Goal: Transaction & Acquisition: Purchase product/service

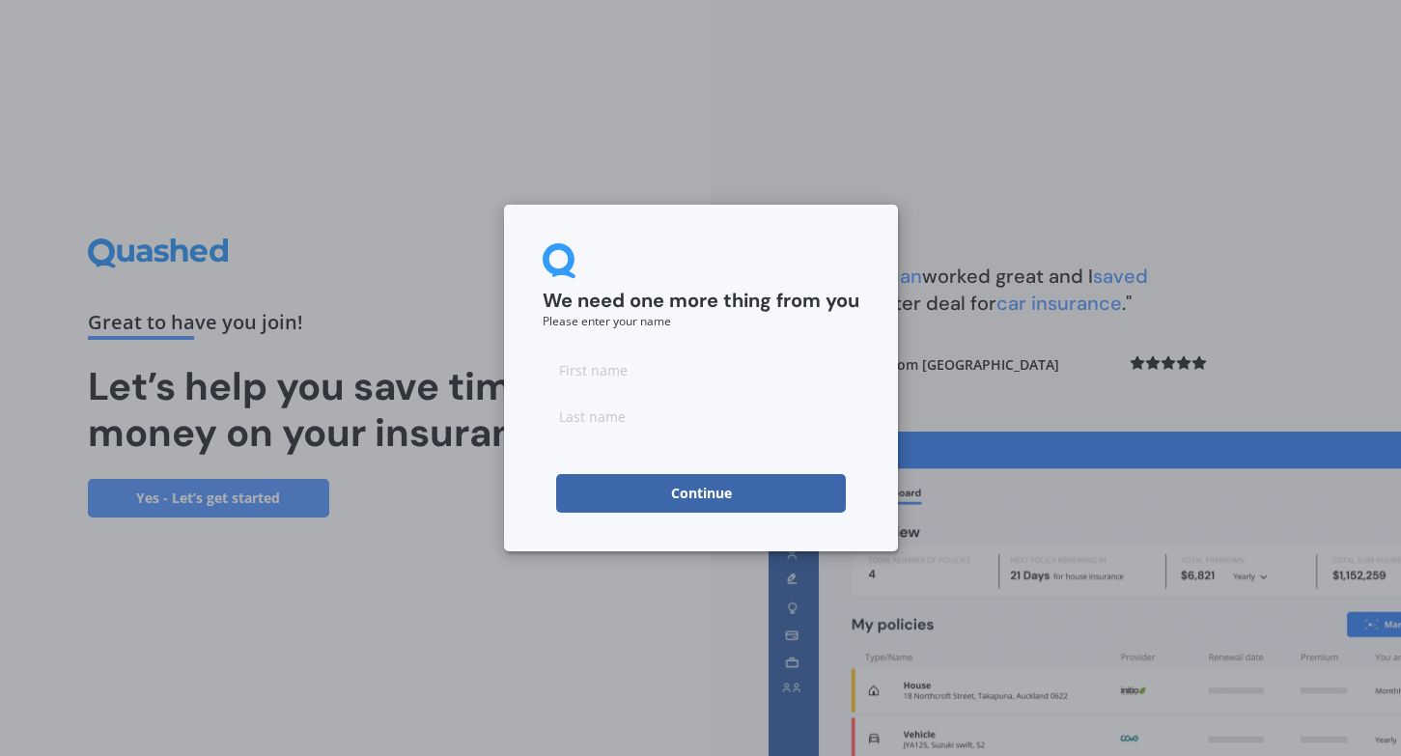
click at [605, 369] on input at bounding box center [701, 369] width 317 height 39
type input "Lauren"
click at [603, 416] on input at bounding box center [701, 416] width 317 height 39
type input "[PERSON_NAME]"
click at [717, 491] on button "Continue" at bounding box center [701, 493] width 290 height 39
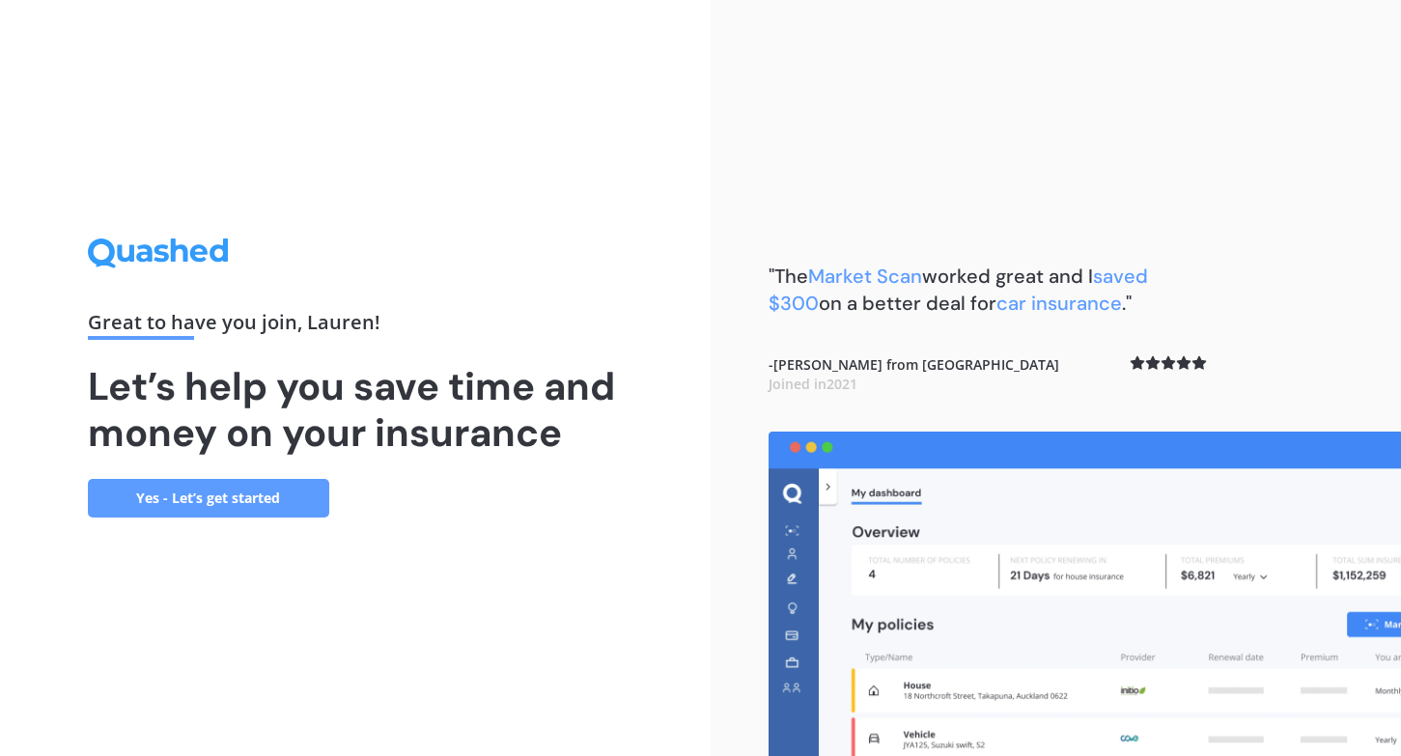
click at [289, 490] on link "Yes - Let’s get started" at bounding box center [208, 498] width 241 height 39
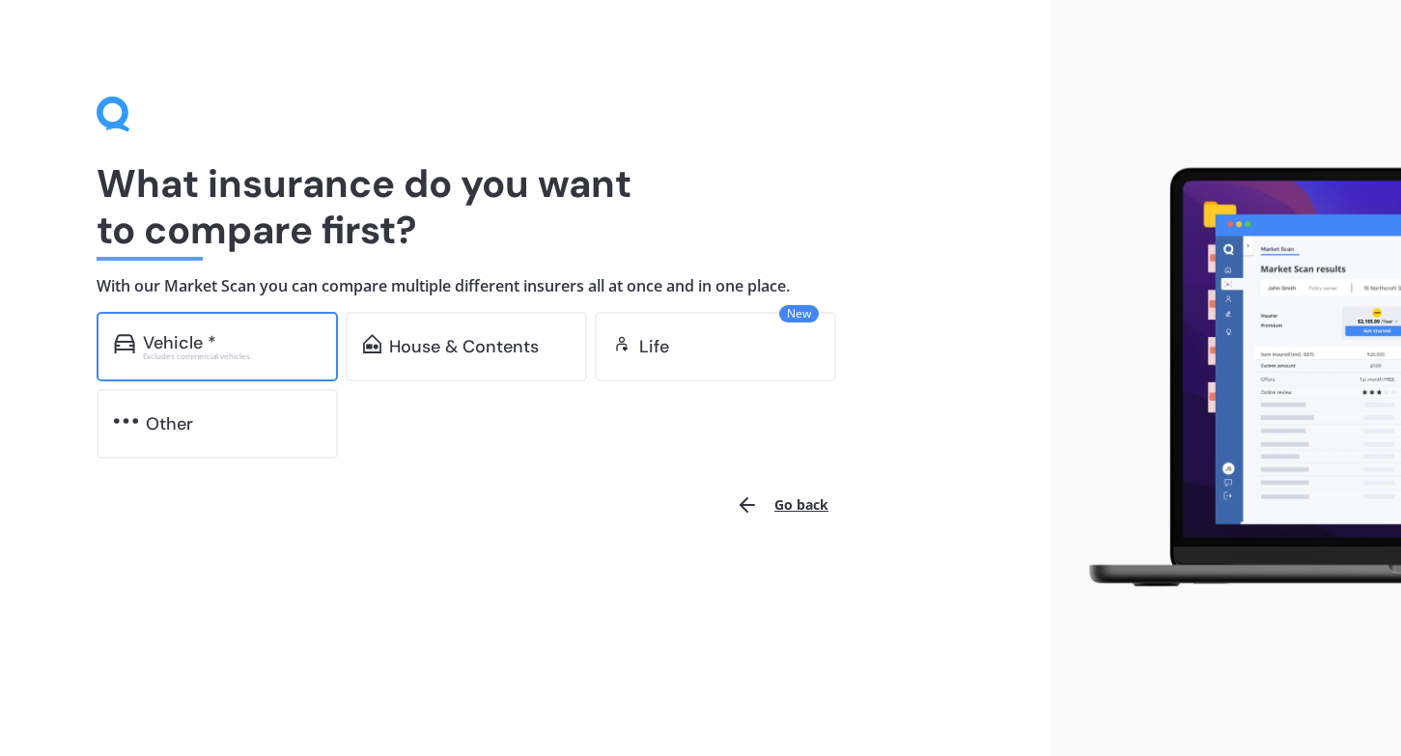
click at [251, 329] on div "Vehicle * Excludes commercial vehicles" at bounding box center [217, 347] width 241 height 70
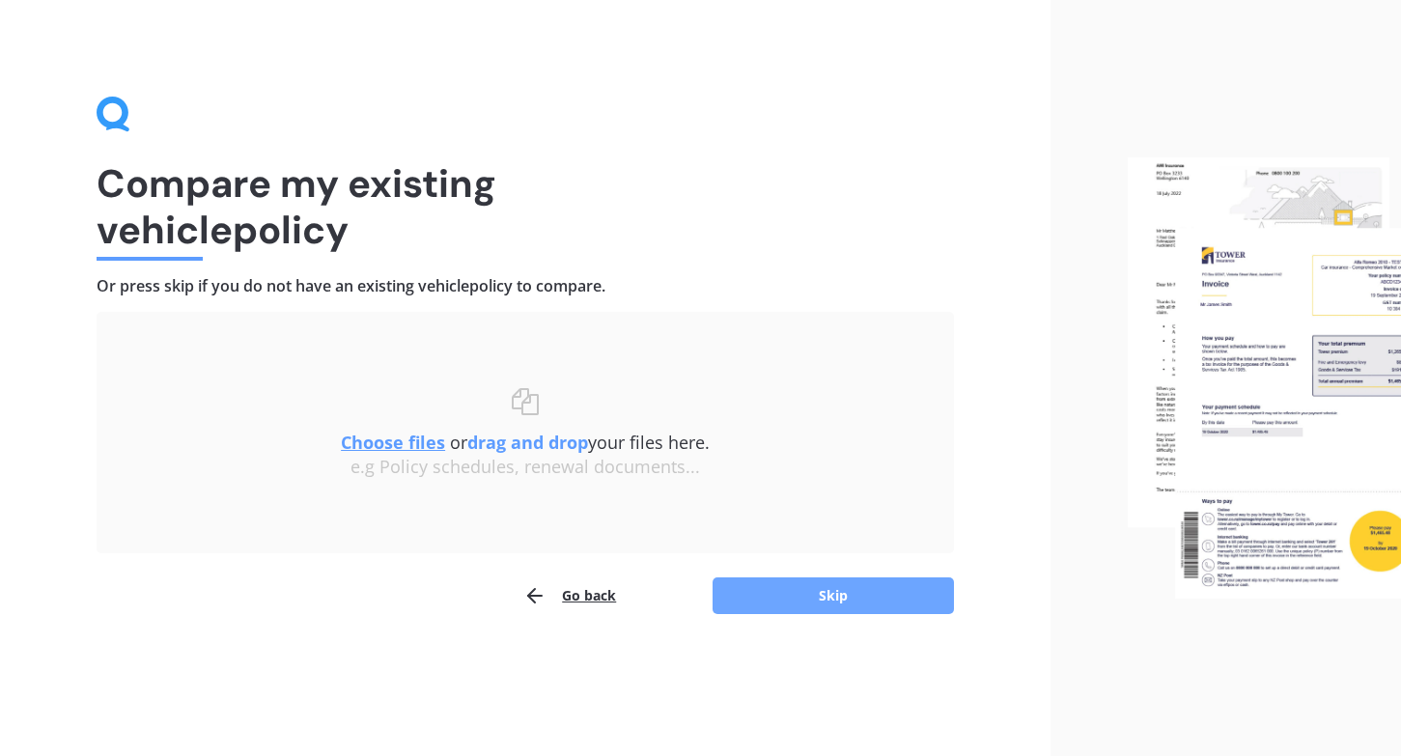
click at [822, 593] on button "Skip" at bounding box center [832, 595] width 241 height 37
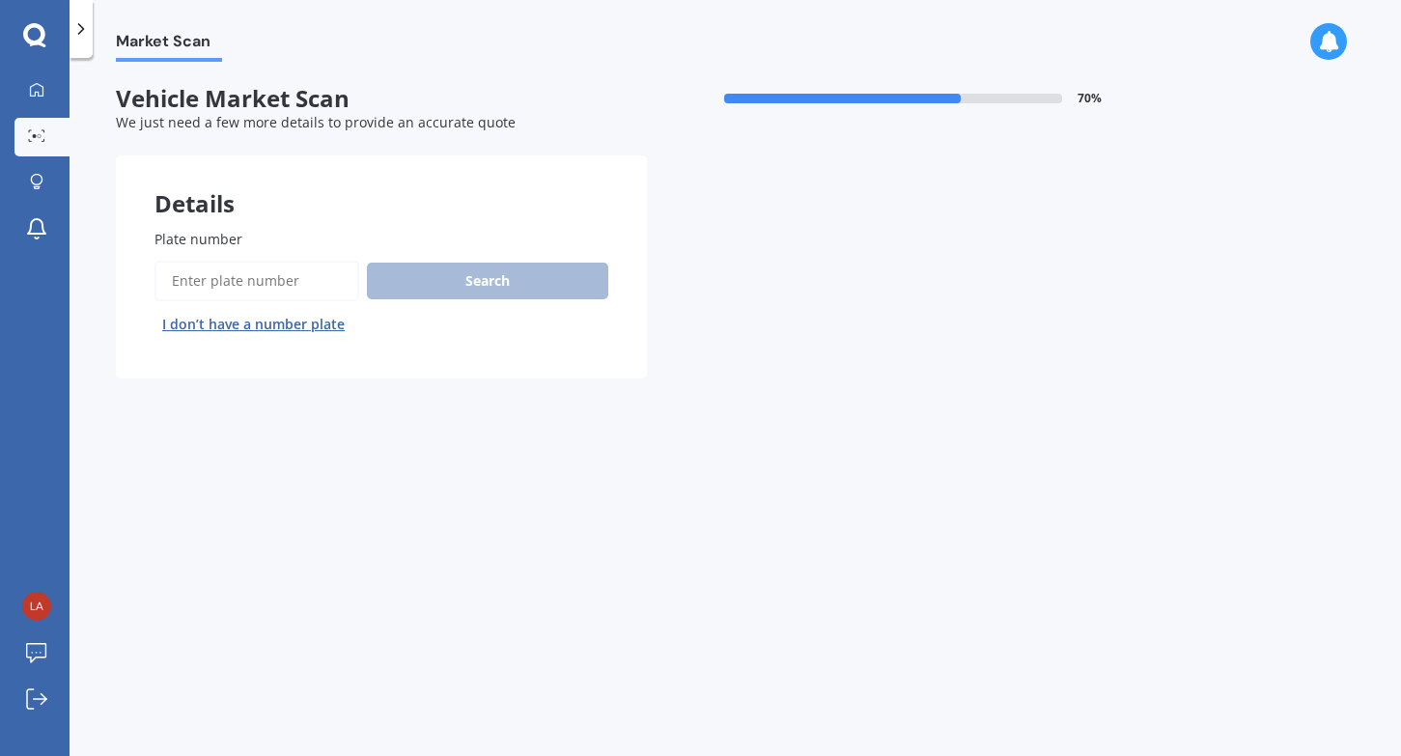
click at [188, 281] on input "Plate number" at bounding box center [256, 281] width 205 height 41
type input "PRT384"
click at [441, 265] on button "Search" at bounding box center [487, 281] width 241 height 37
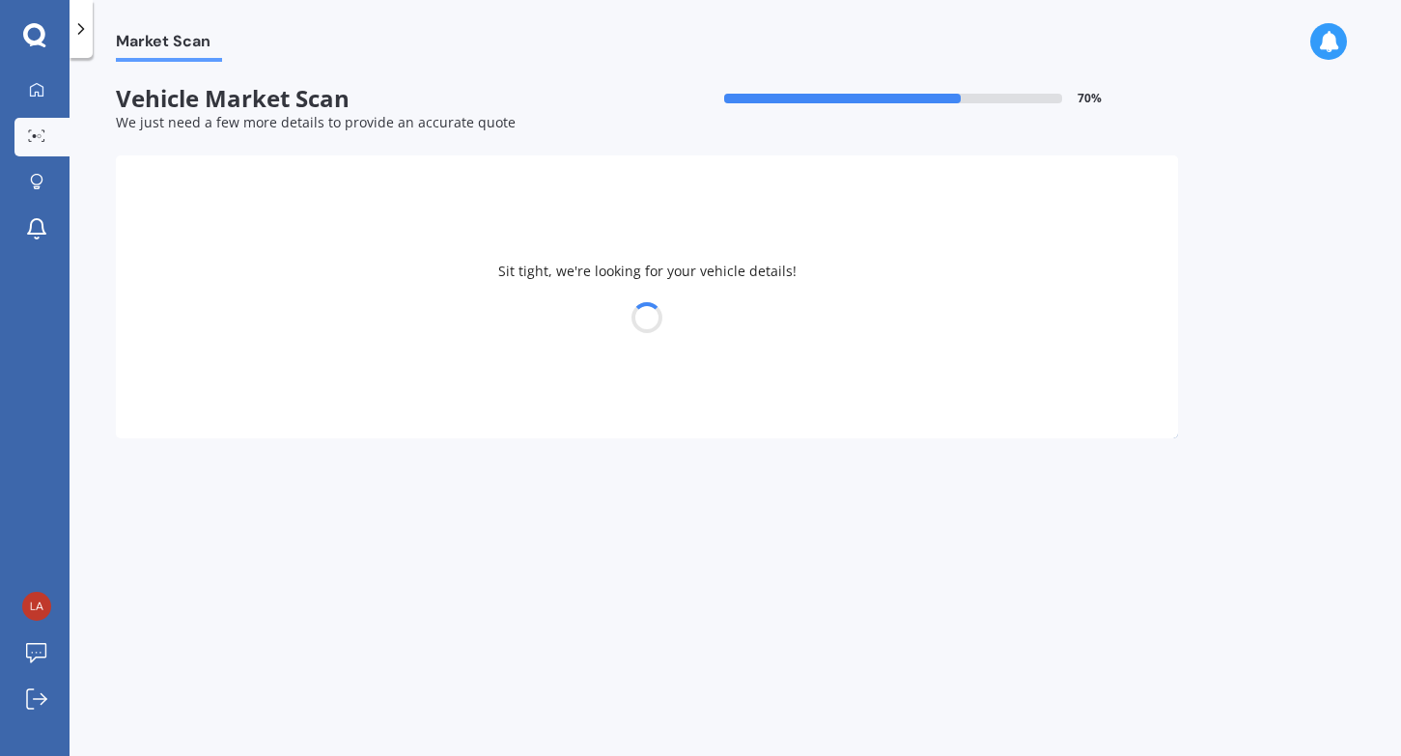
select select "AUDI"
select select "Q7"
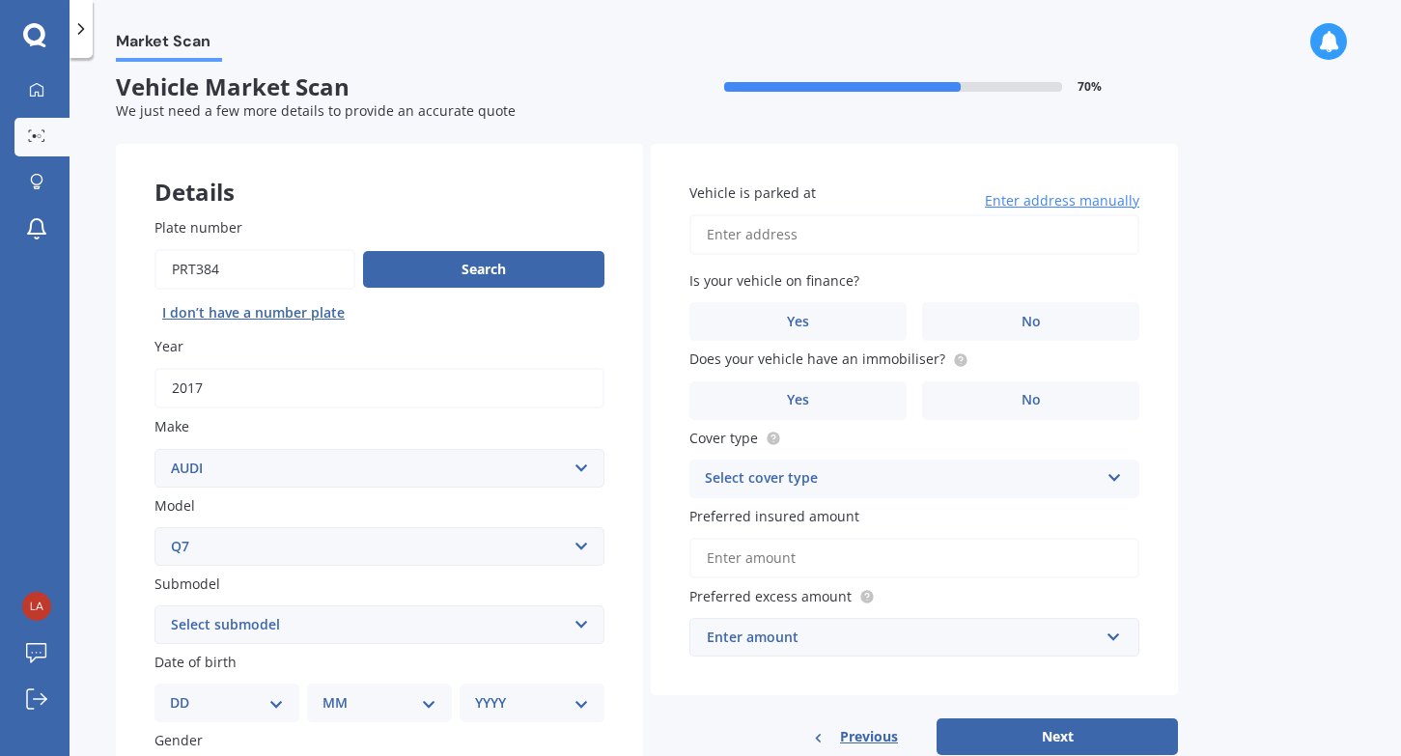
scroll to position [14, 0]
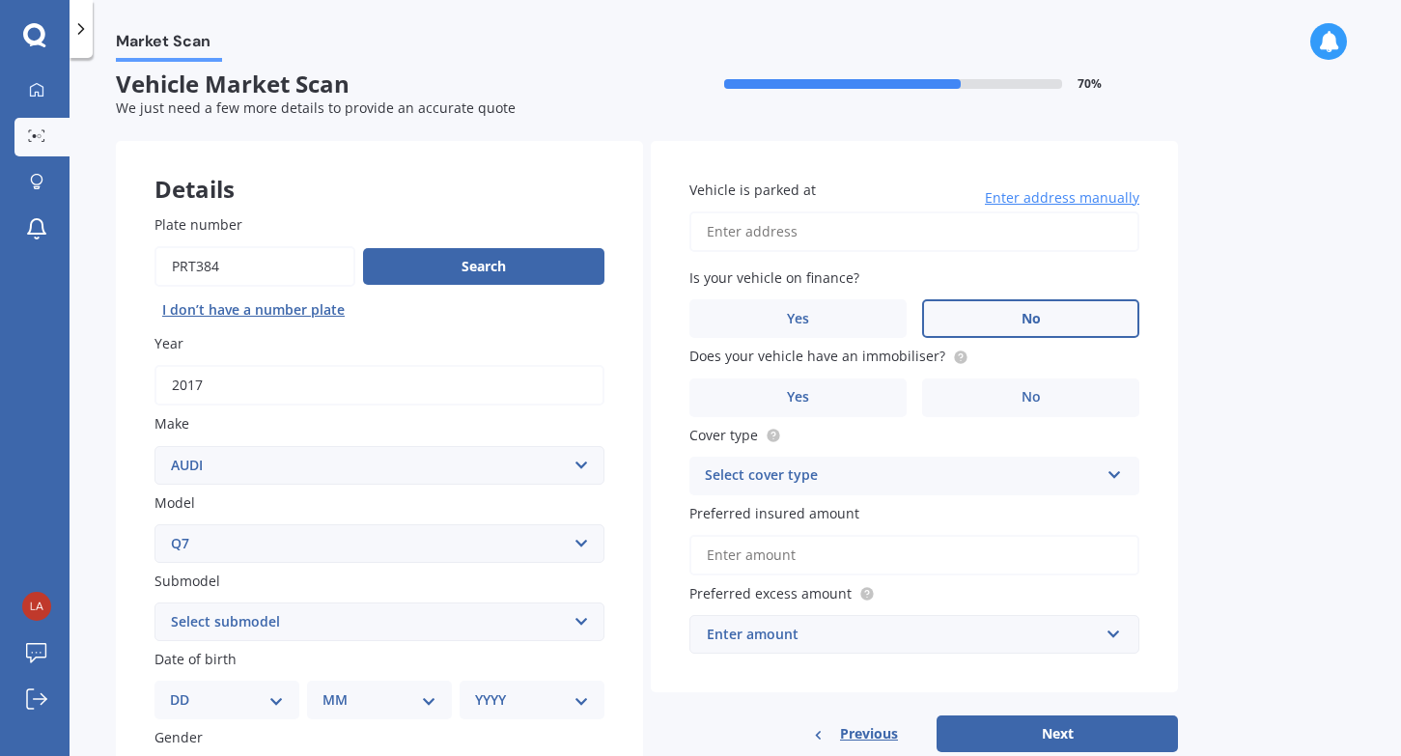
click at [1005, 316] on label "No" at bounding box center [1030, 318] width 217 height 39
click at [0, 0] on input "No" at bounding box center [0, 0] width 0 height 0
click at [1007, 392] on label "No" at bounding box center [1030, 397] width 217 height 39
click at [0, 0] on input "No" at bounding box center [0, 0] width 0 height 0
click at [776, 237] on input "Vehicle is parked at" at bounding box center [914, 231] width 450 height 41
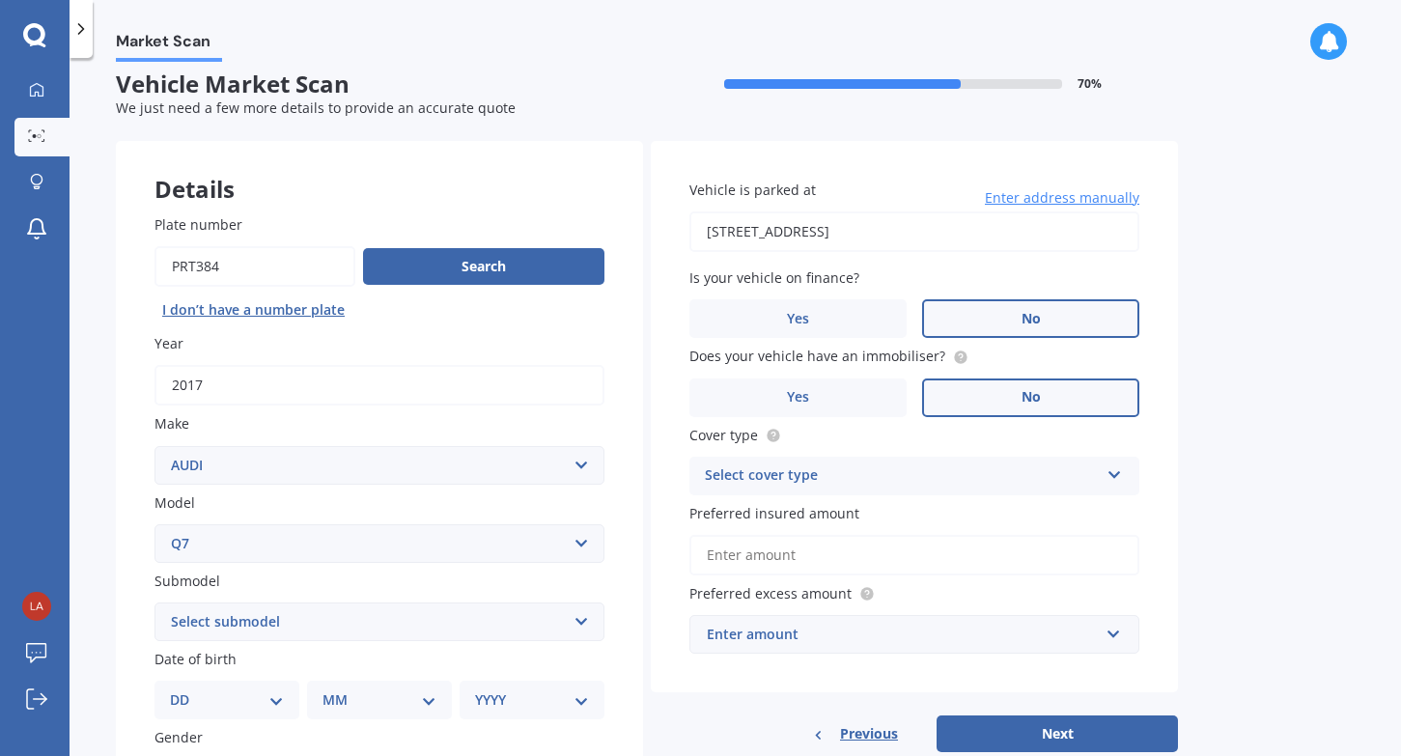
type input "[STREET_ADDRESS]"
click at [1110, 470] on icon at bounding box center [1114, 471] width 16 height 14
click at [1056, 496] on div "Comprehensive" at bounding box center [914, 513] width 448 height 35
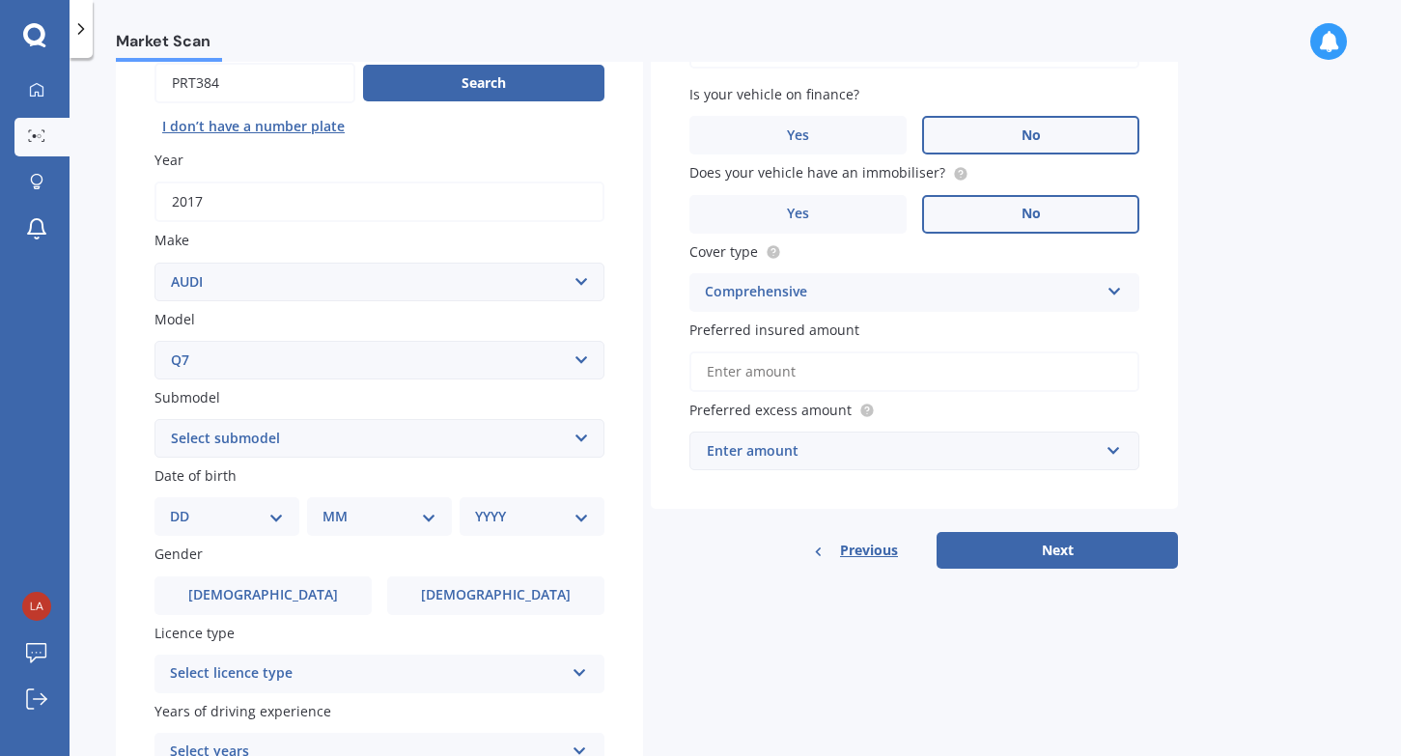
scroll to position [218, 0]
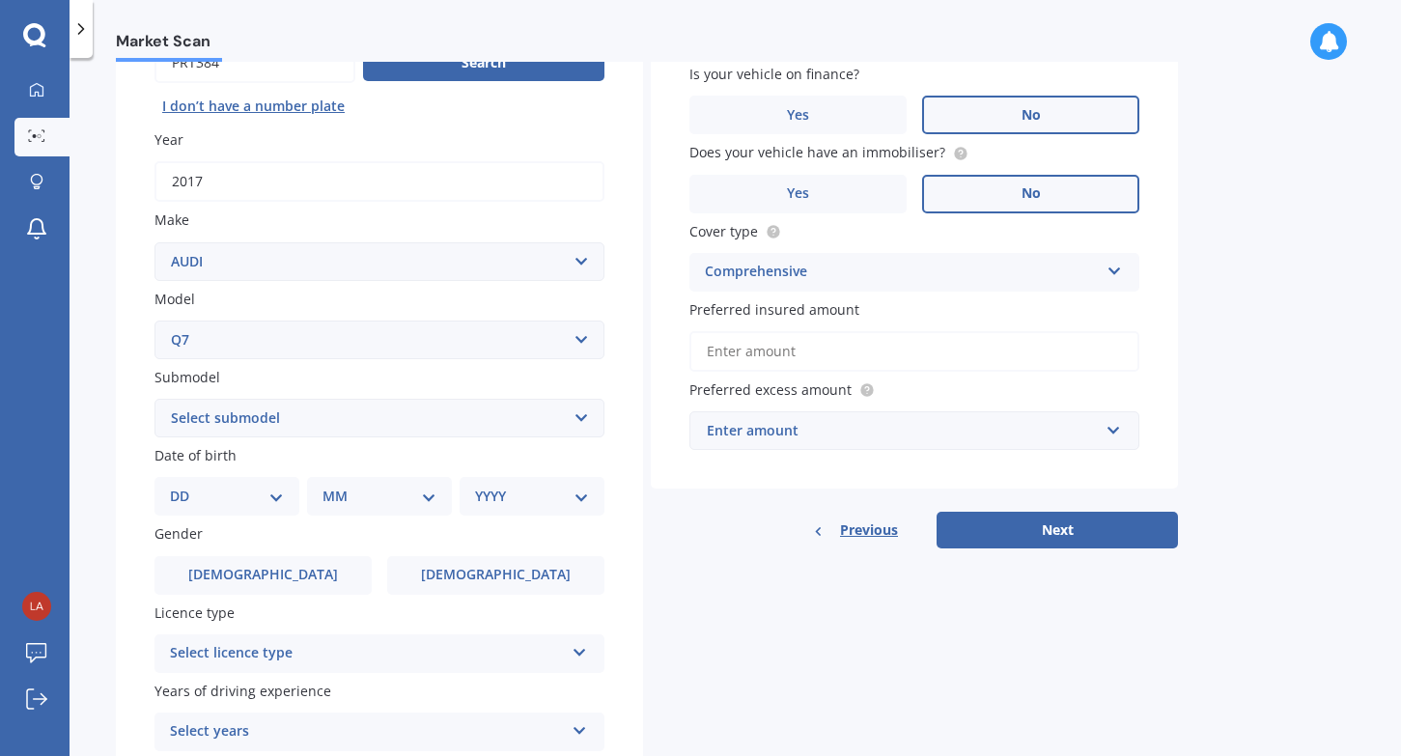
select select "25"
select select "01"
select select "1974"
click at [500, 575] on span "[DEMOGRAPHIC_DATA]" at bounding box center [496, 575] width 154 height 16
click at [0, 0] on input "[DEMOGRAPHIC_DATA]" at bounding box center [0, 0] width 0 height 0
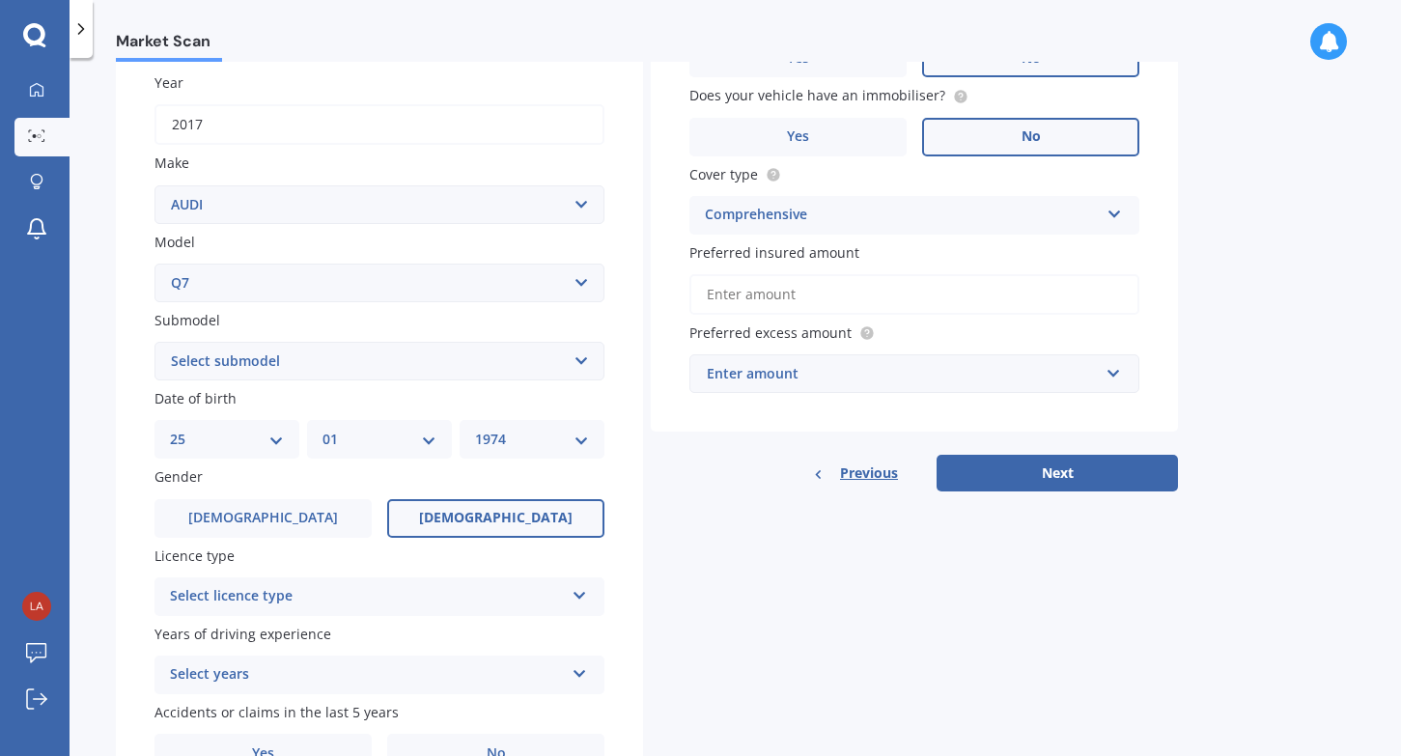
scroll to position [291, 0]
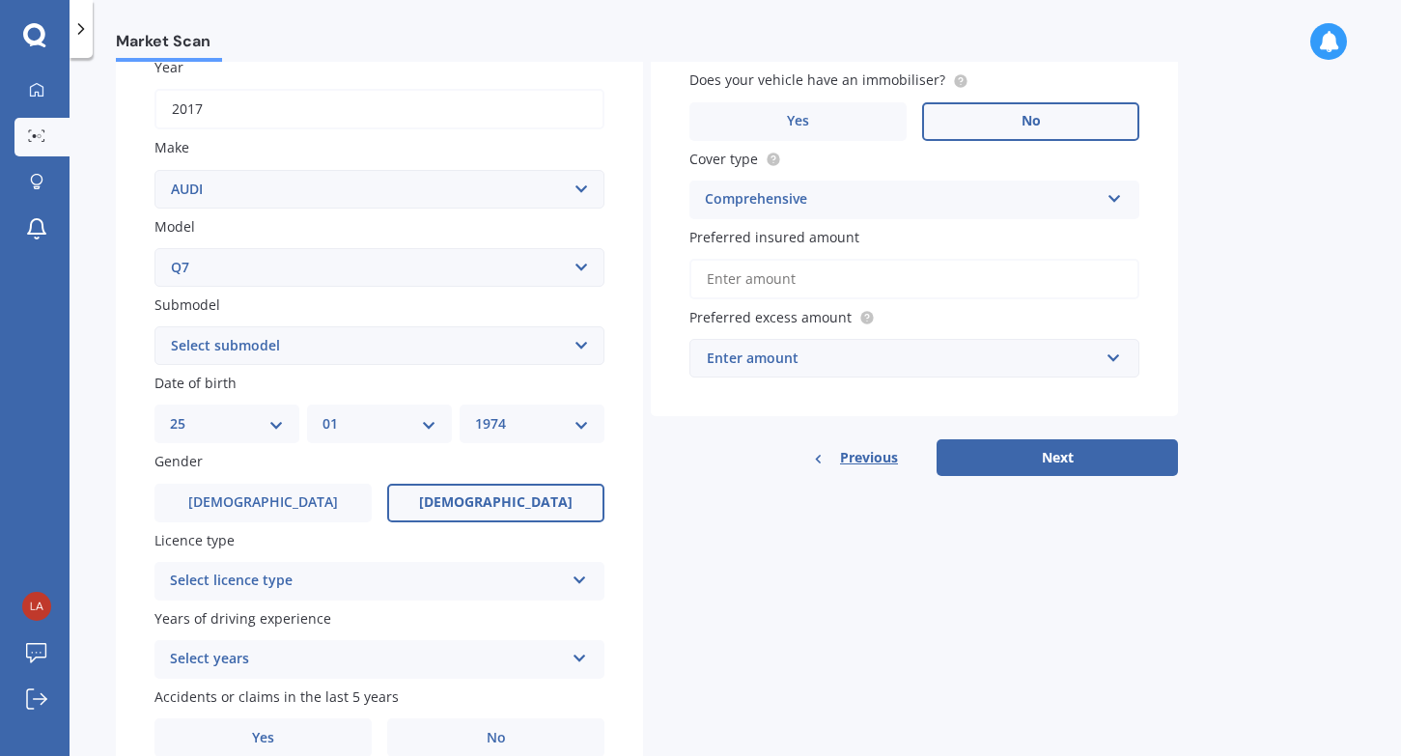
click at [572, 574] on icon at bounding box center [580, 577] width 16 height 14
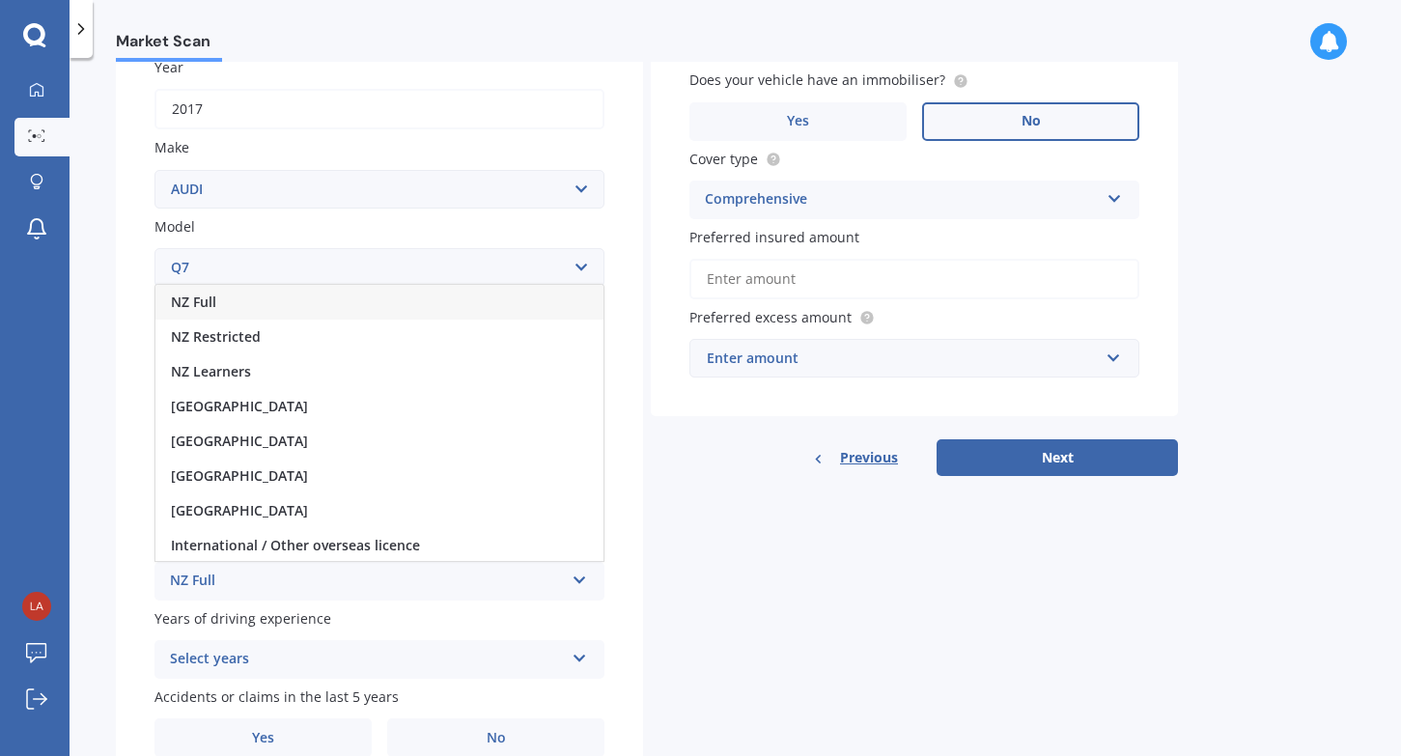
click at [187, 293] on span "NZ Full" at bounding box center [193, 302] width 45 height 18
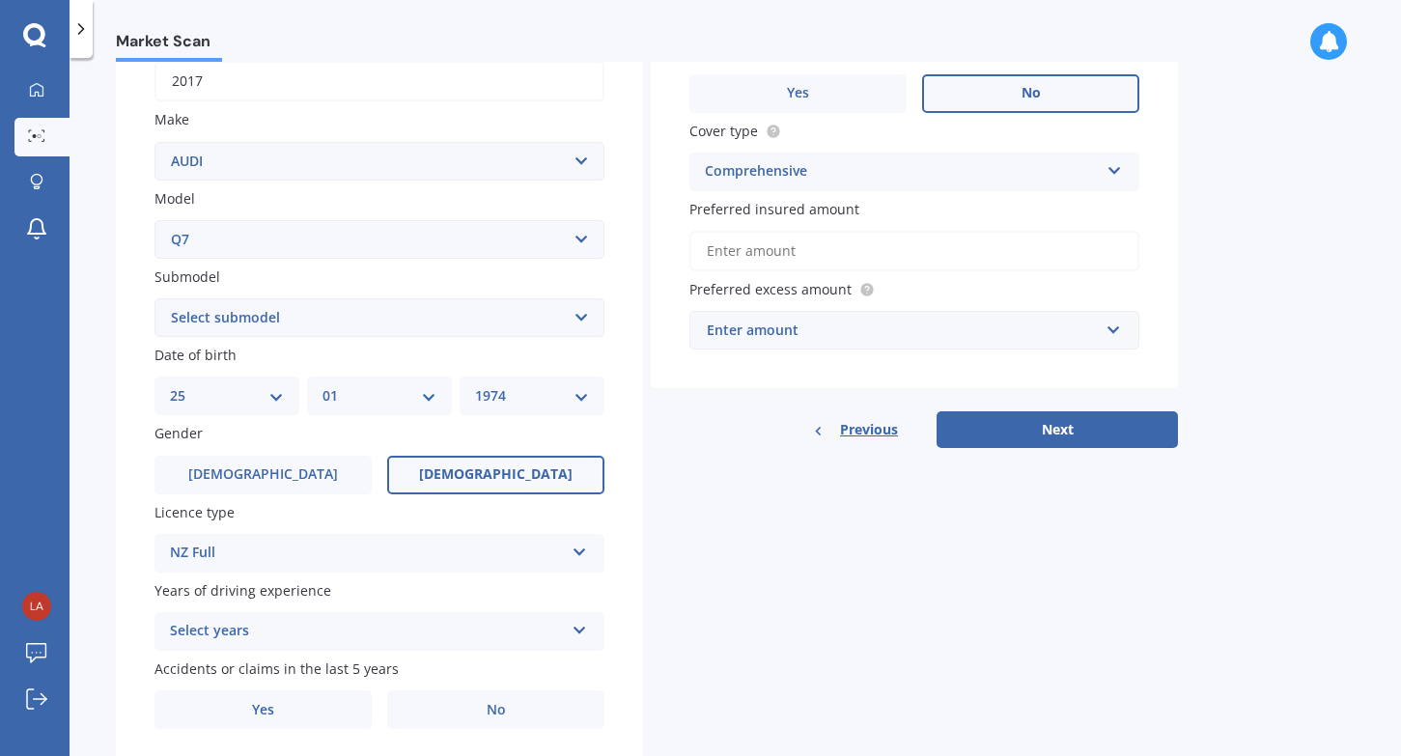
scroll to position [330, 0]
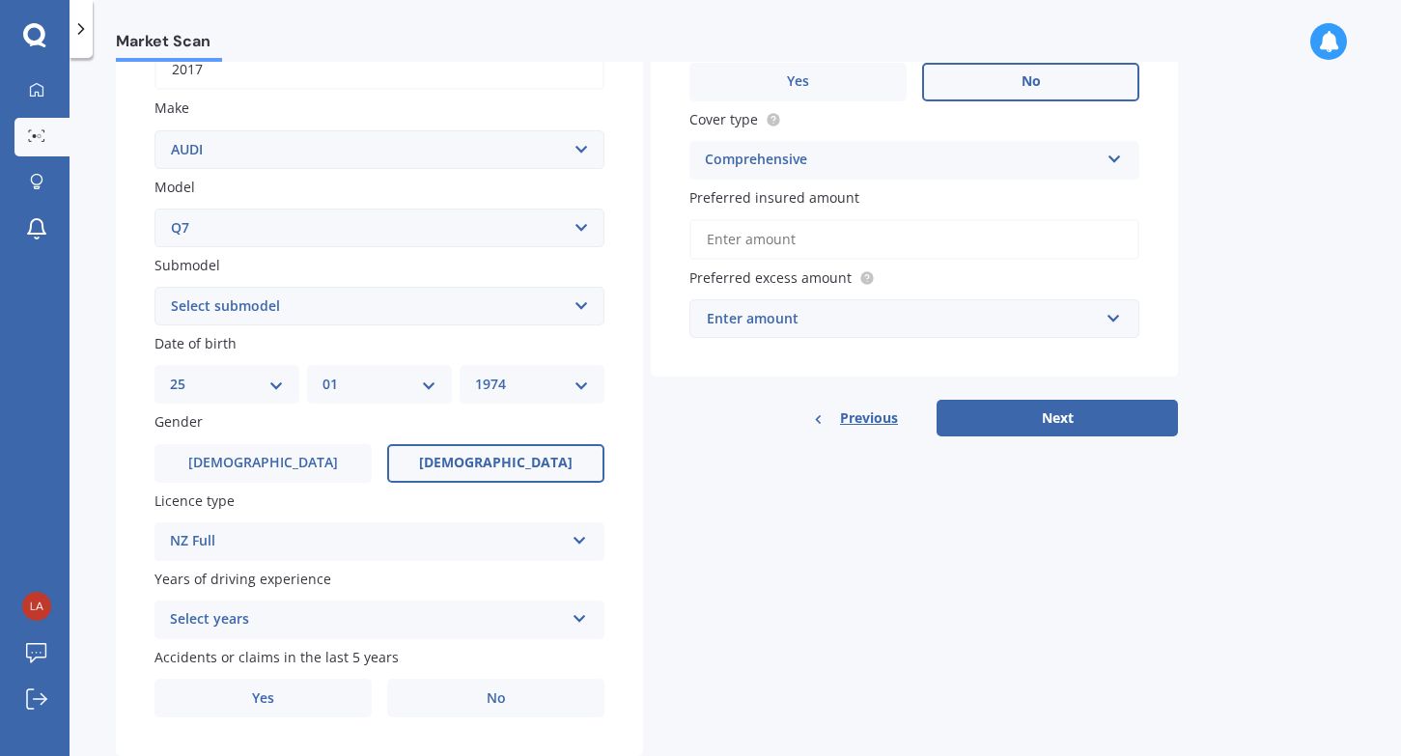
click at [320, 622] on div "Select years" at bounding box center [367, 619] width 394 height 23
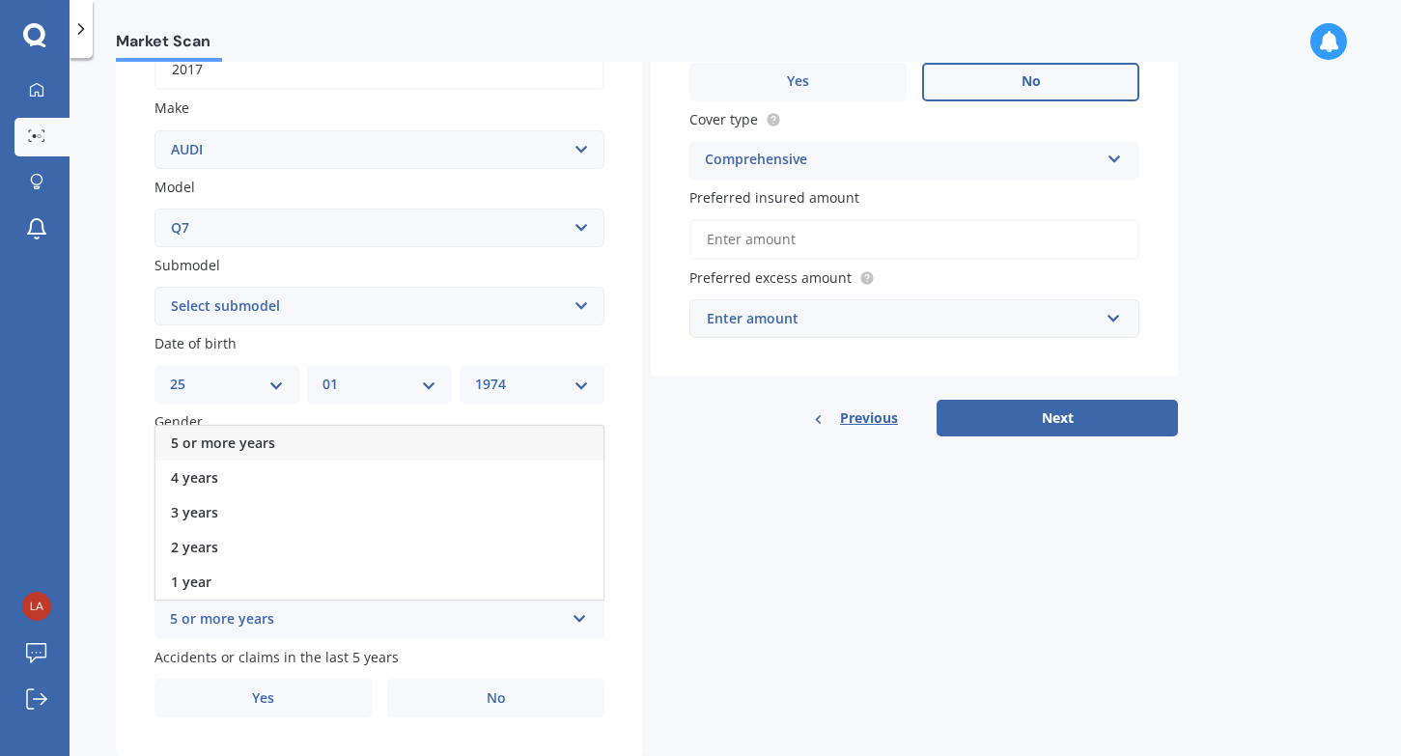
click at [260, 436] on span "5 or more years" at bounding box center [223, 442] width 104 height 18
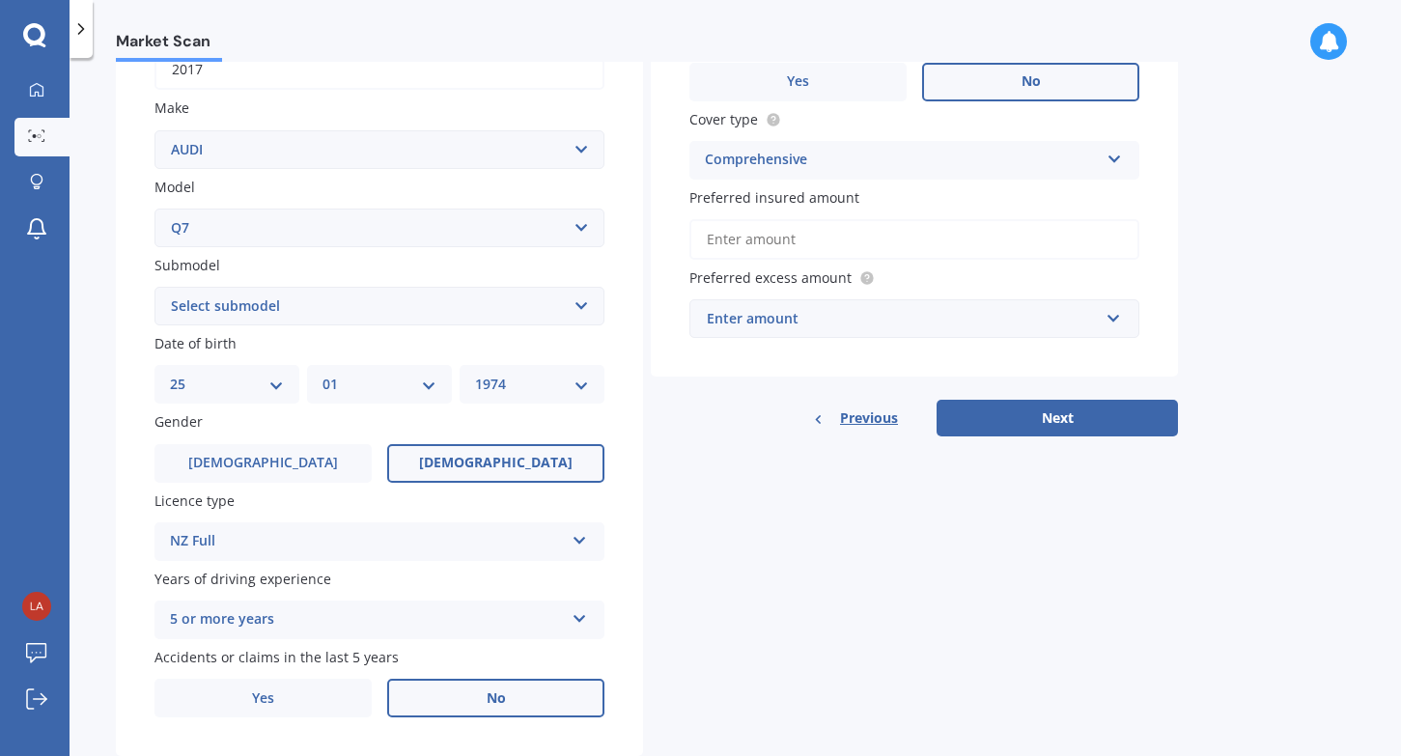
click at [498, 702] on label "No" at bounding box center [495, 698] width 217 height 39
click at [0, 0] on input "No" at bounding box center [0, 0] width 0 height 0
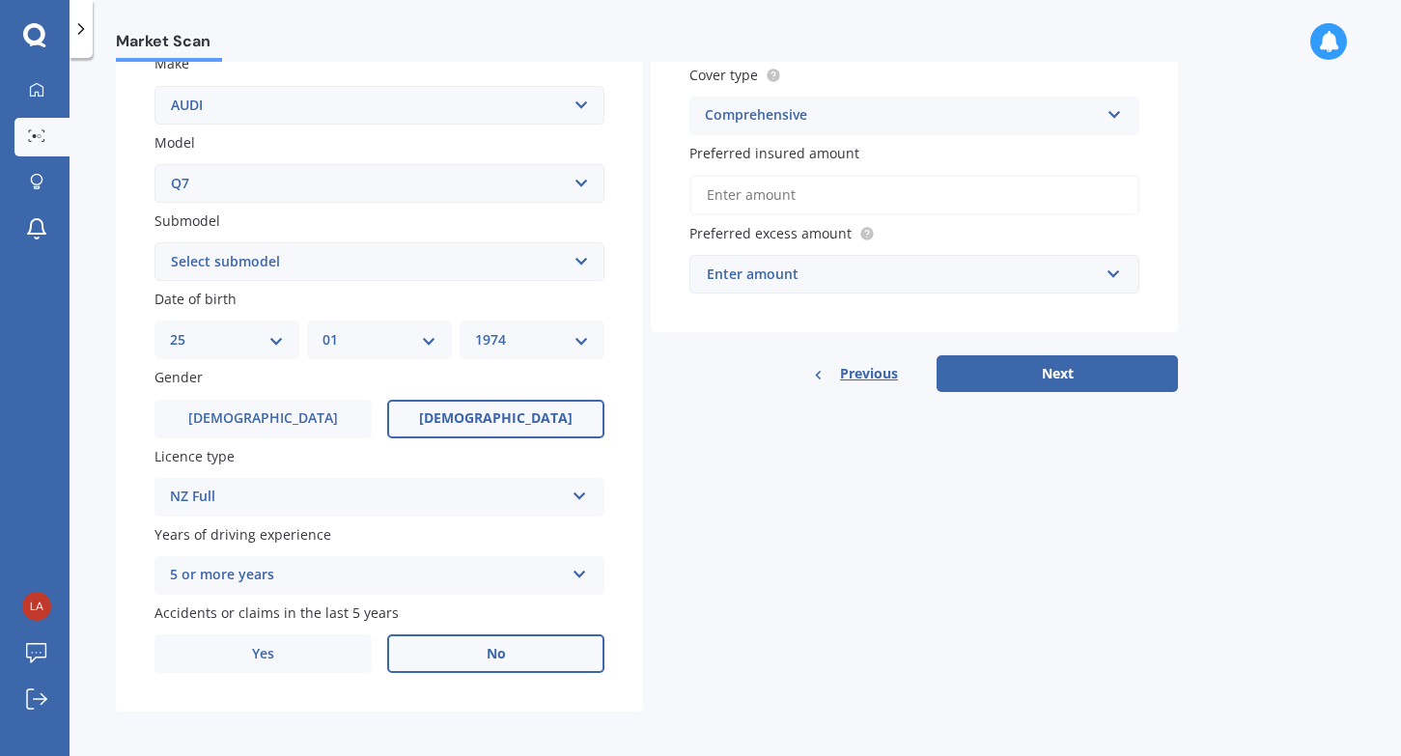
scroll to position [374, 0]
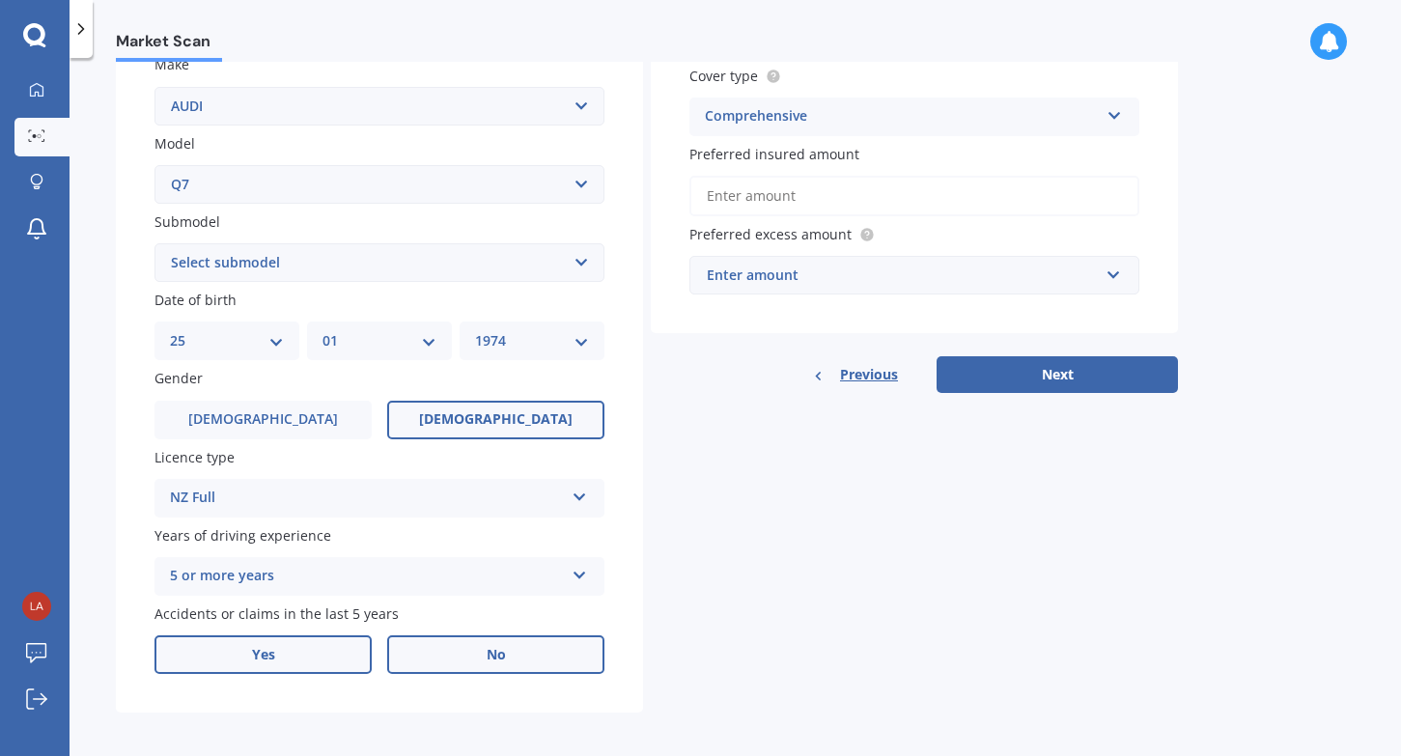
click at [309, 660] on label "Yes" at bounding box center [262, 654] width 217 height 39
click at [0, 0] on input "Yes" at bounding box center [0, 0] width 0 height 0
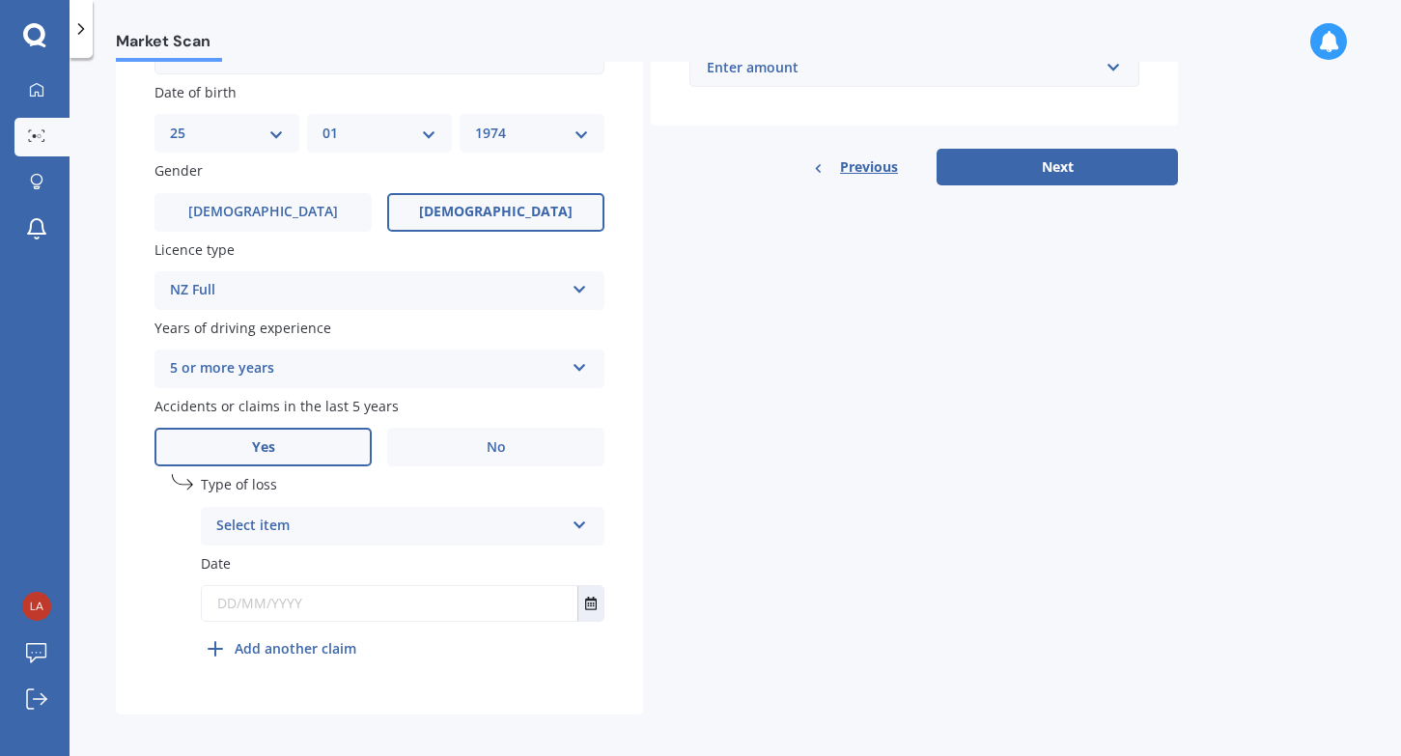
scroll to position [580, 0]
click at [580, 516] on icon at bounding box center [580, 523] width 16 height 14
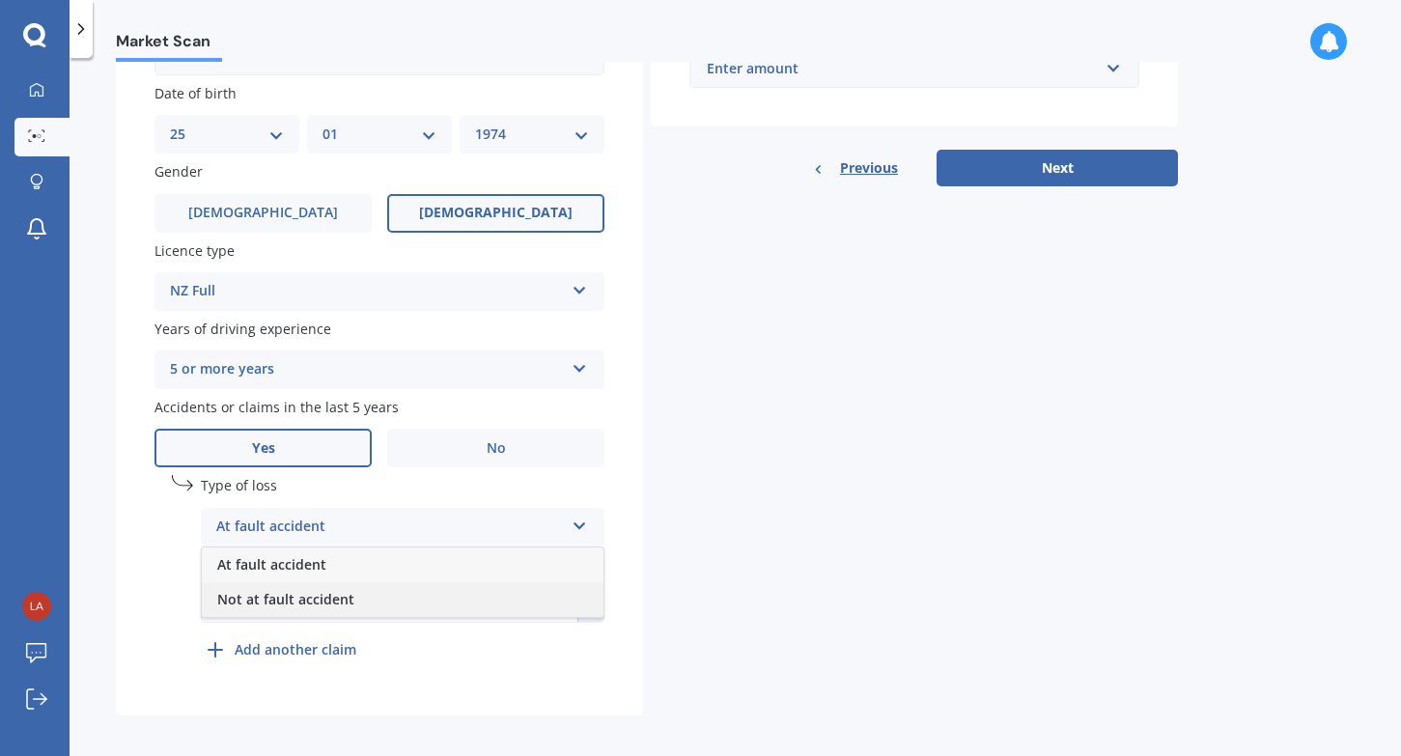
click at [487, 594] on div "Not at fault accident" at bounding box center [403, 599] width 402 height 35
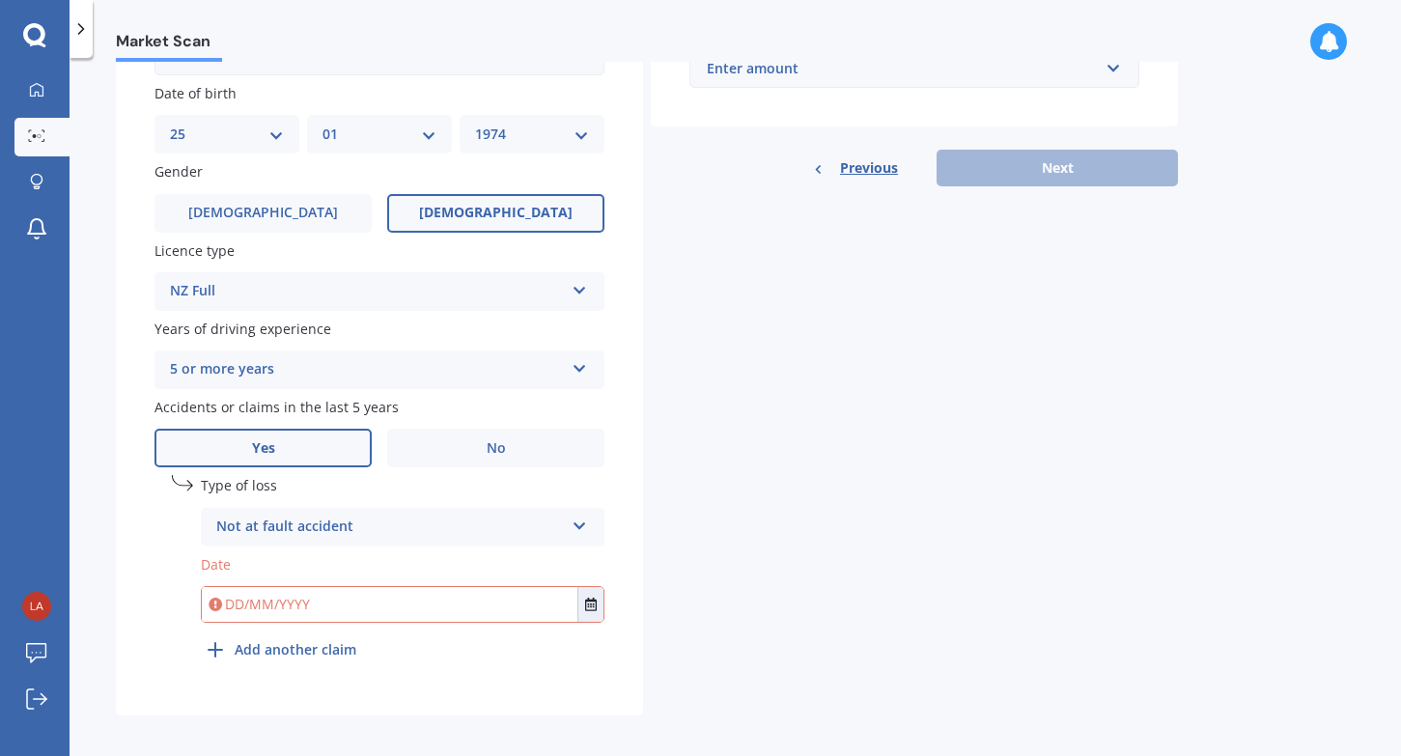
click at [249, 600] on input "text" at bounding box center [390, 604] width 376 height 35
type input "[DATE]"
click at [788, 591] on div "Details Plate number Search I don’t have a number plate Year [DATE] Make Select…" at bounding box center [647, 145] width 1062 height 1140
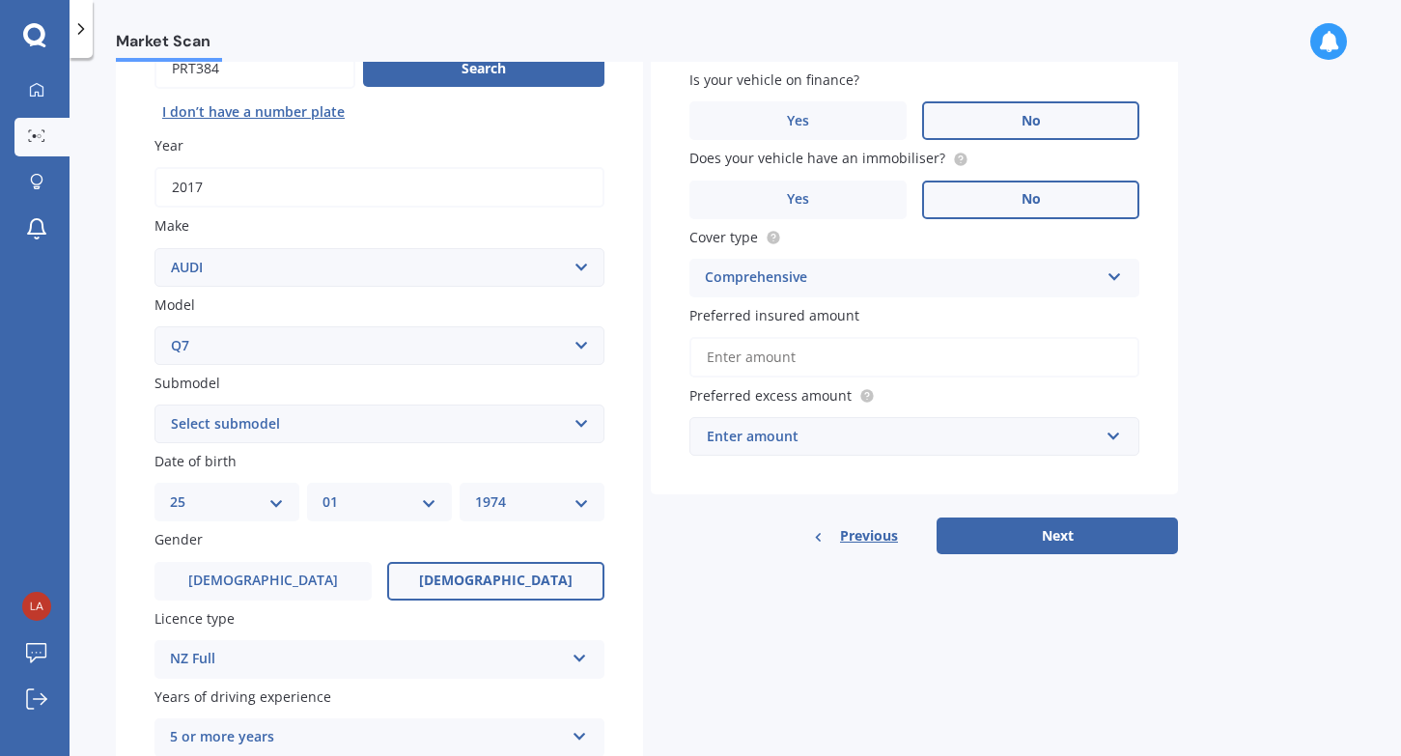
scroll to position [248, 0]
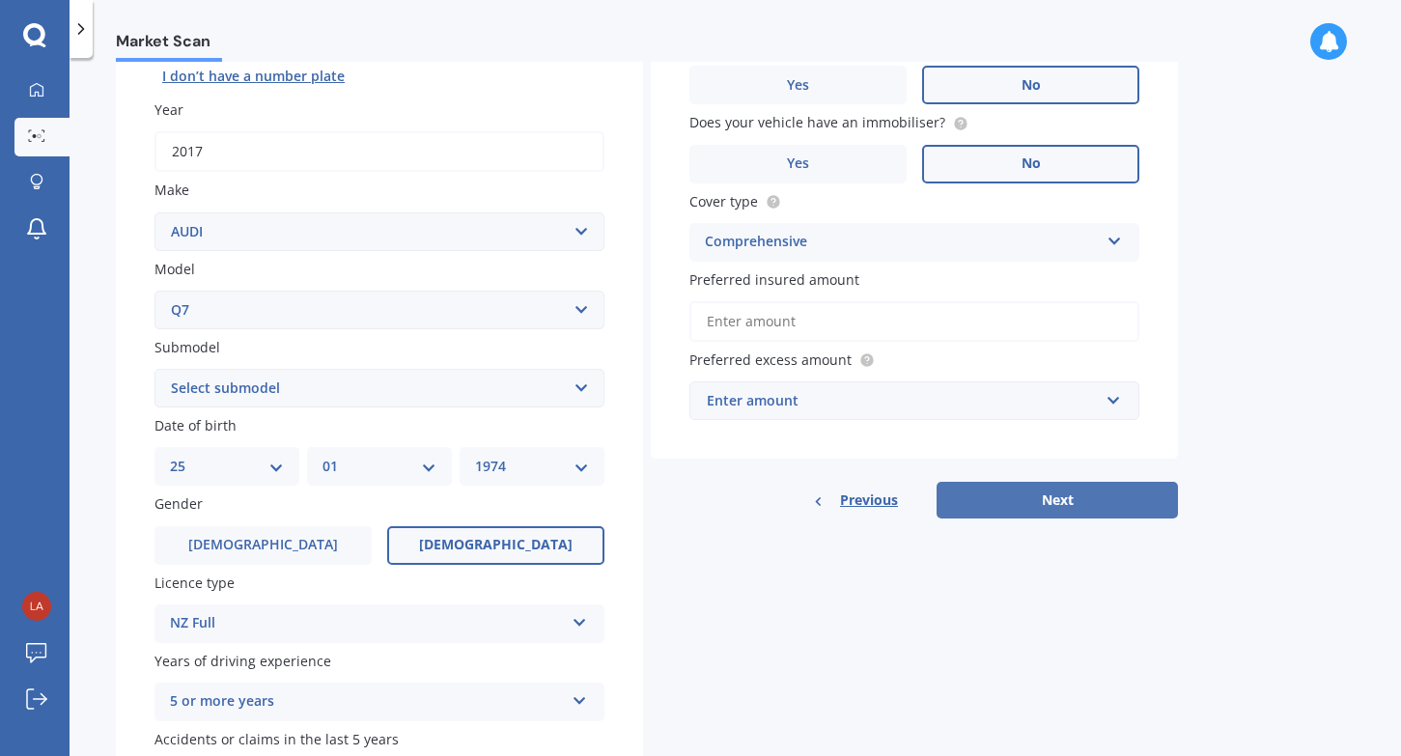
click at [1072, 488] on button "Next" at bounding box center [1056, 500] width 241 height 37
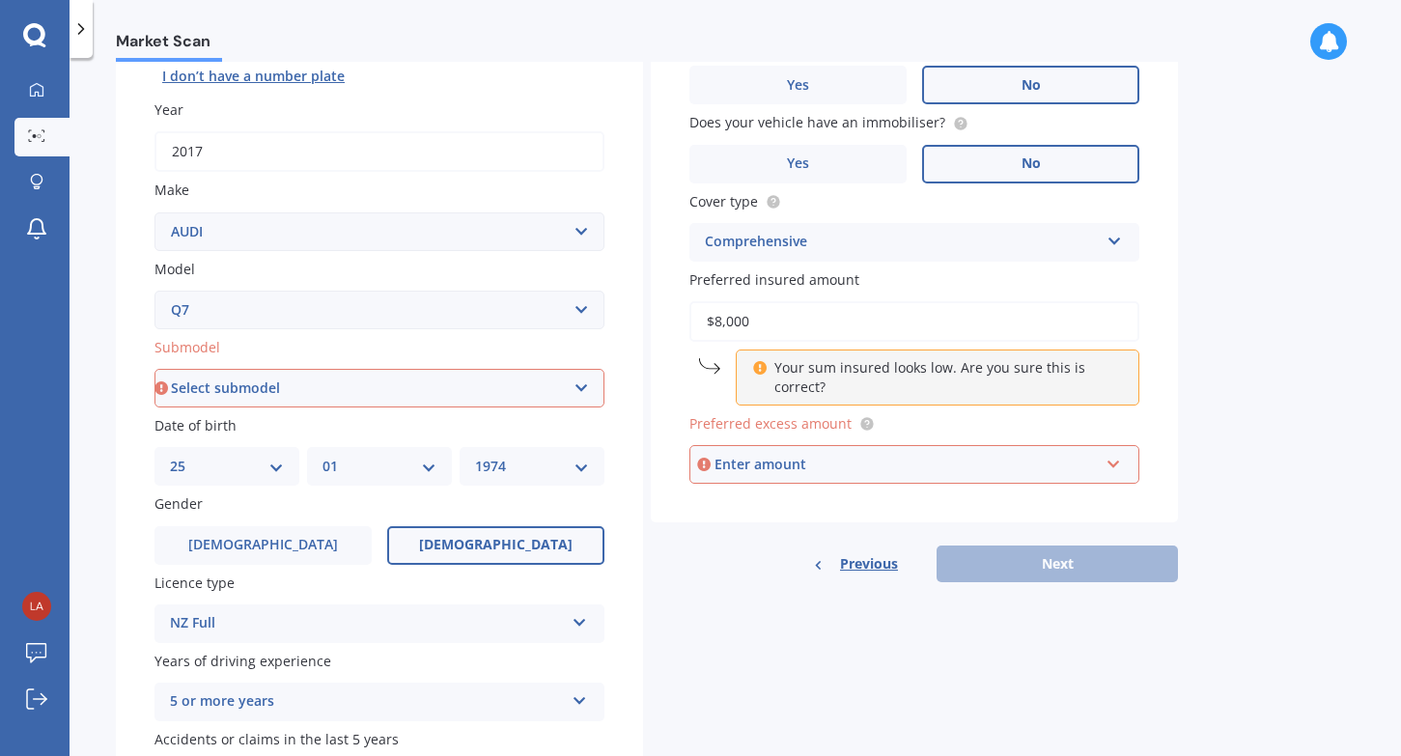
type input "$80,000"
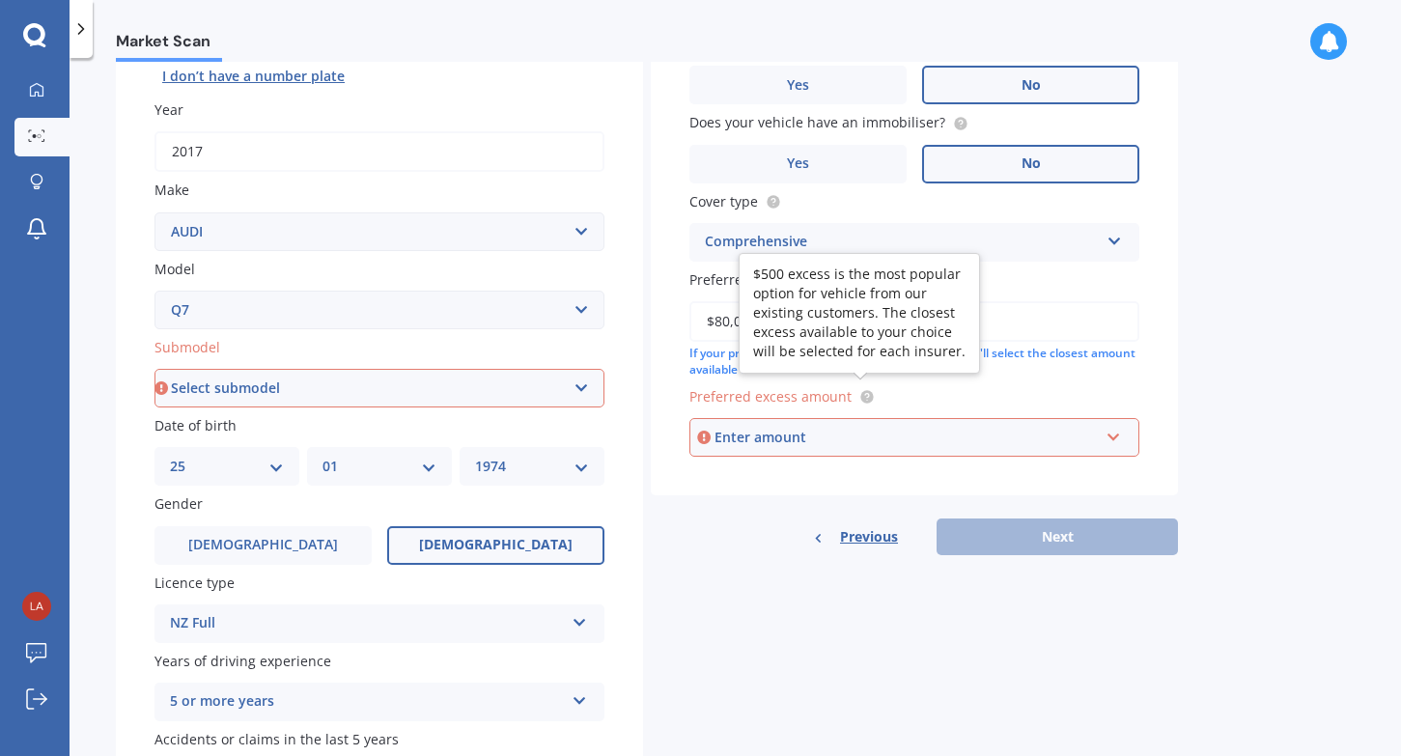
click at [820, 432] on div "Enter amount" at bounding box center [906, 437] width 384 height 21
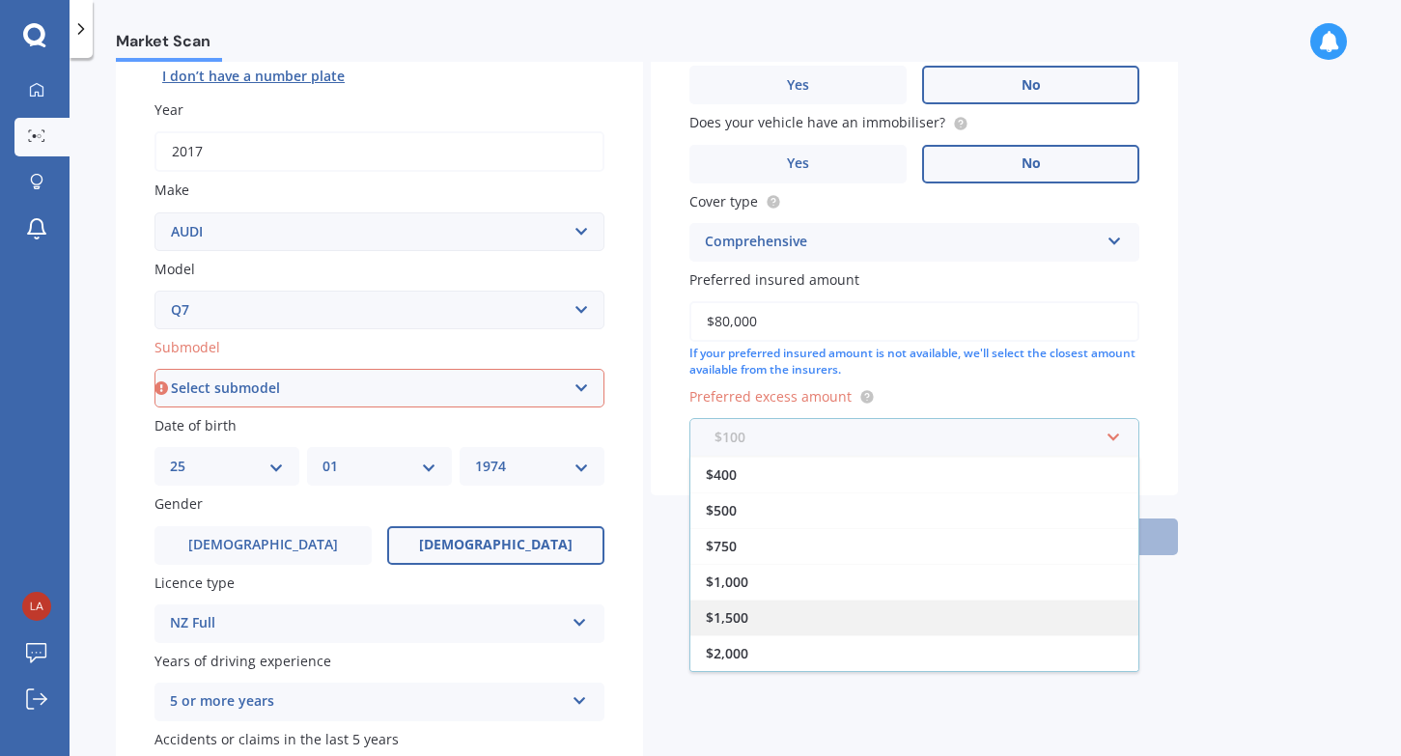
scroll to position [35, 0]
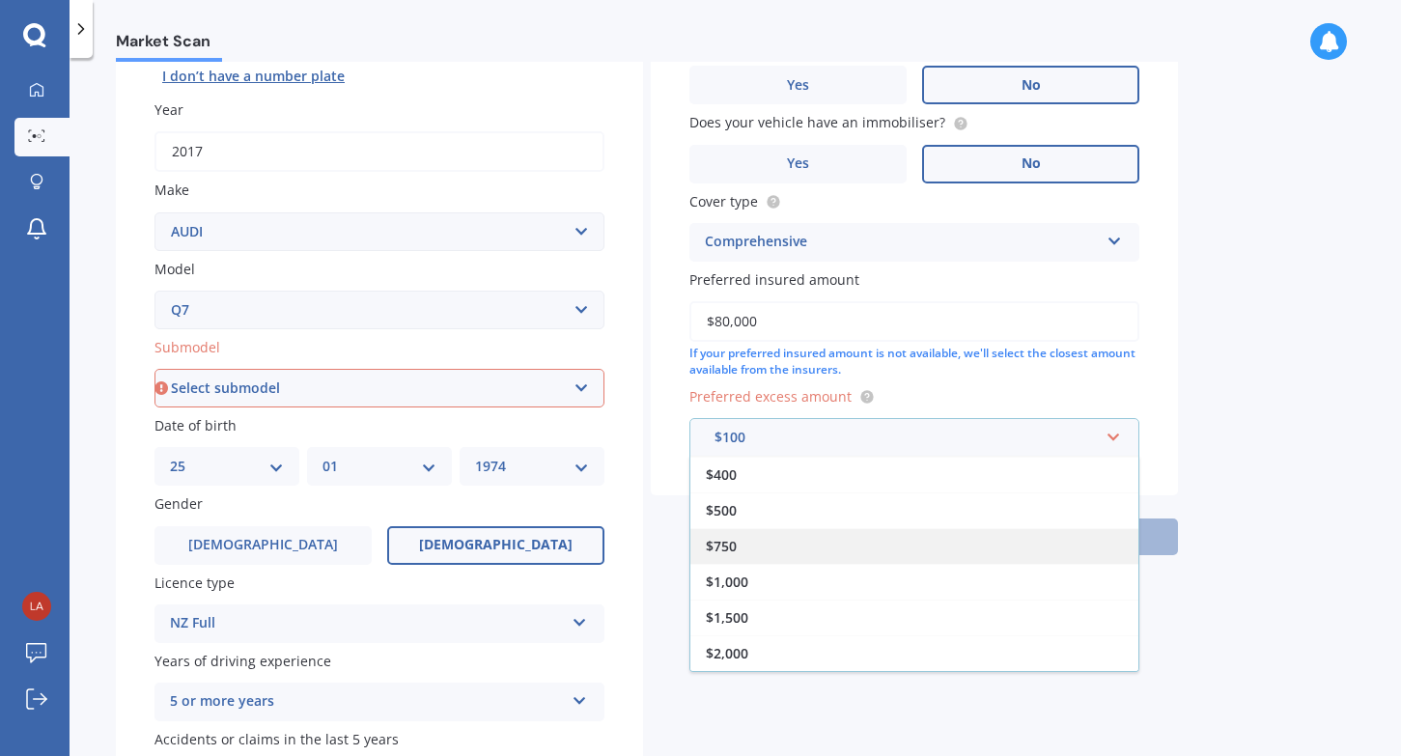
click at [740, 533] on div "$750" at bounding box center [914, 546] width 448 height 36
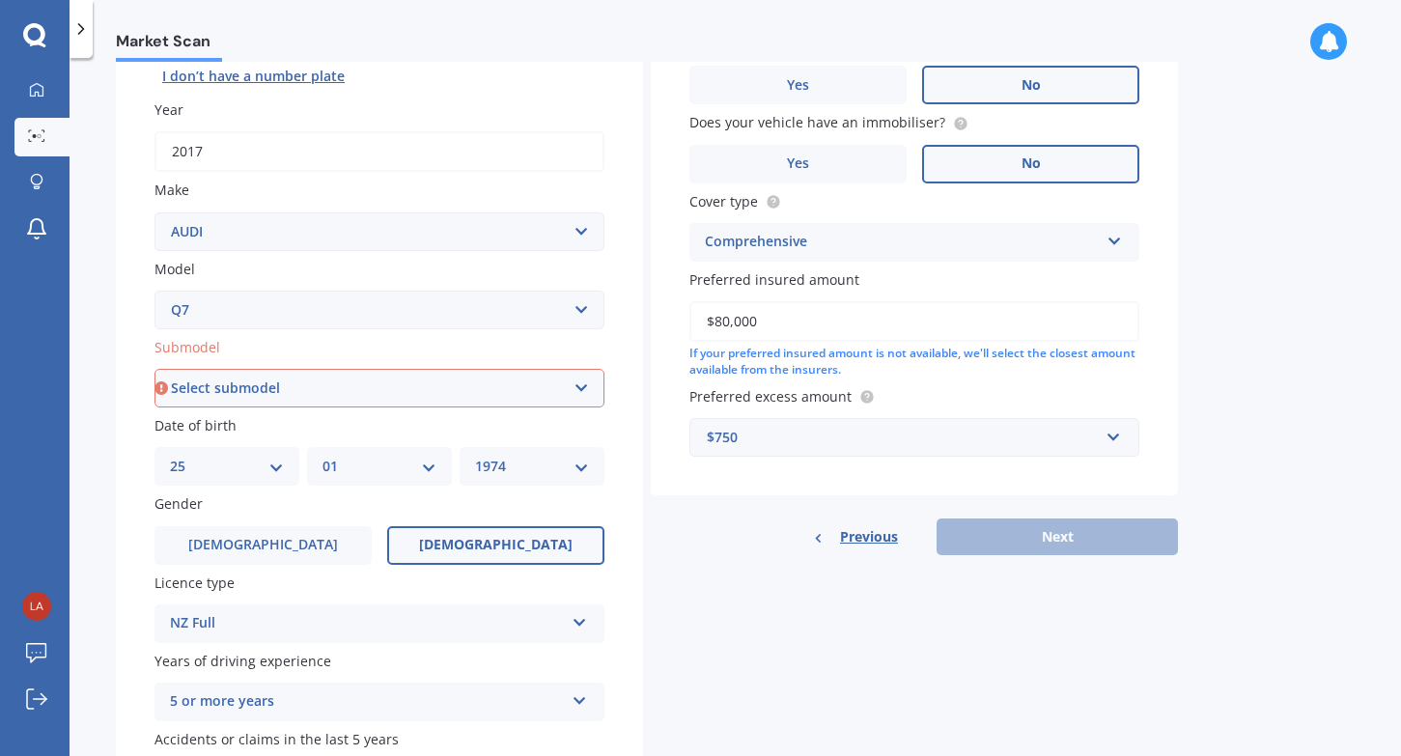
click at [1039, 543] on div "Previous Next" at bounding box center [914, 536] width 527 height 37
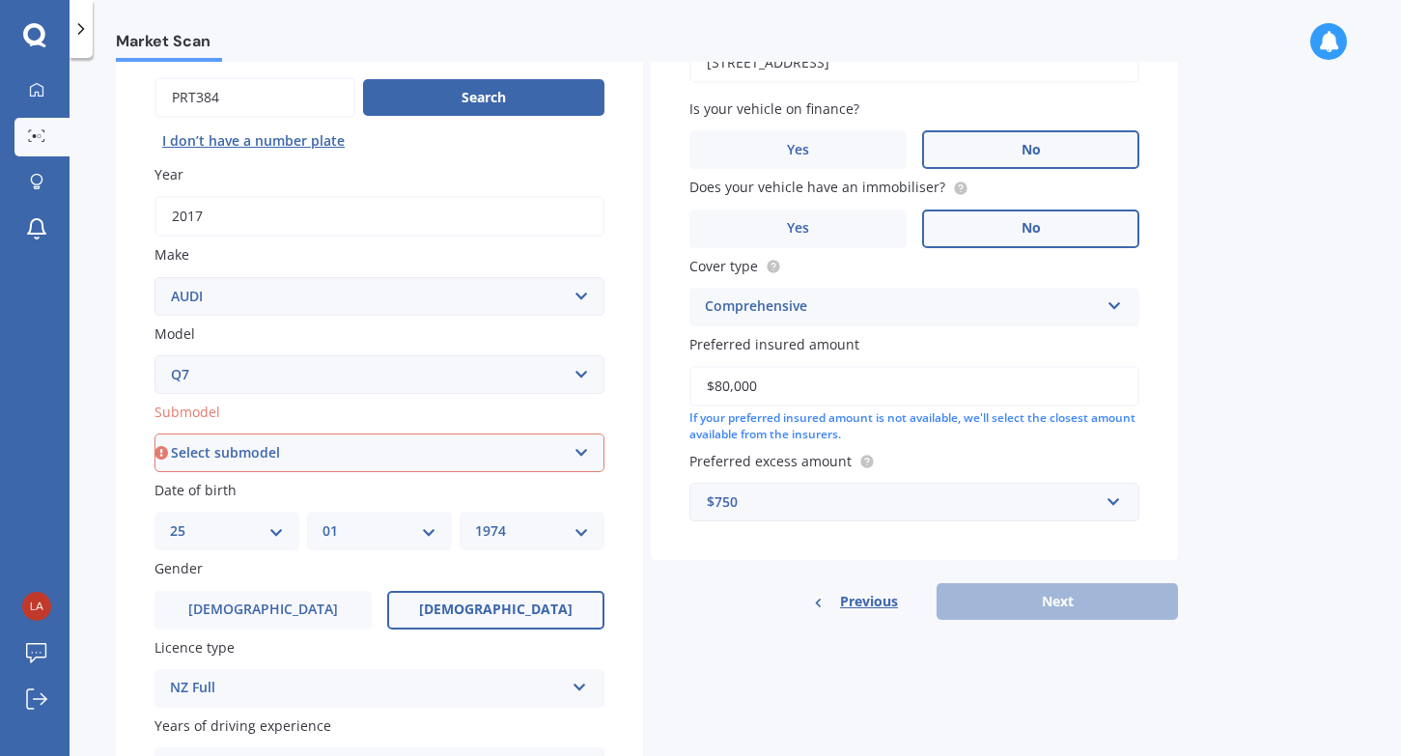
scroll to position [190, 0]
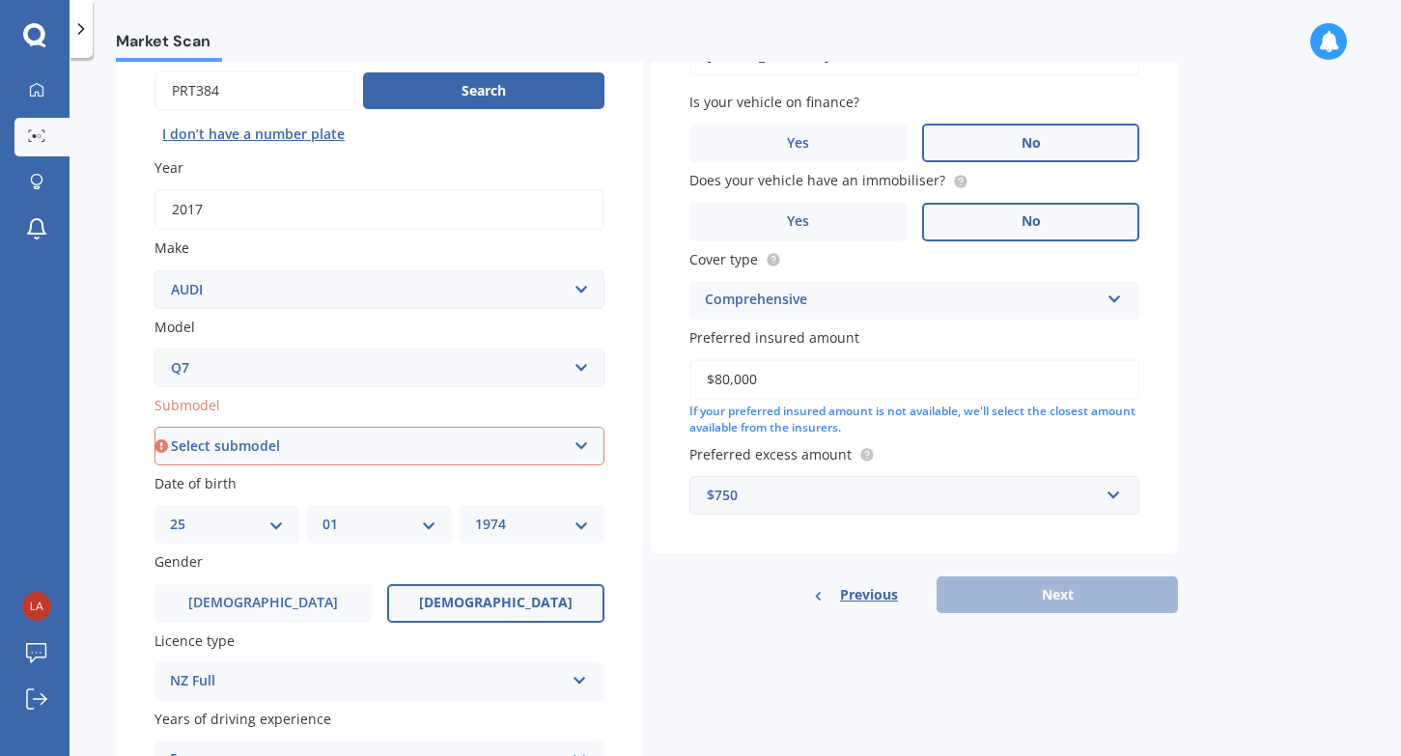
select select "3.6 V6"
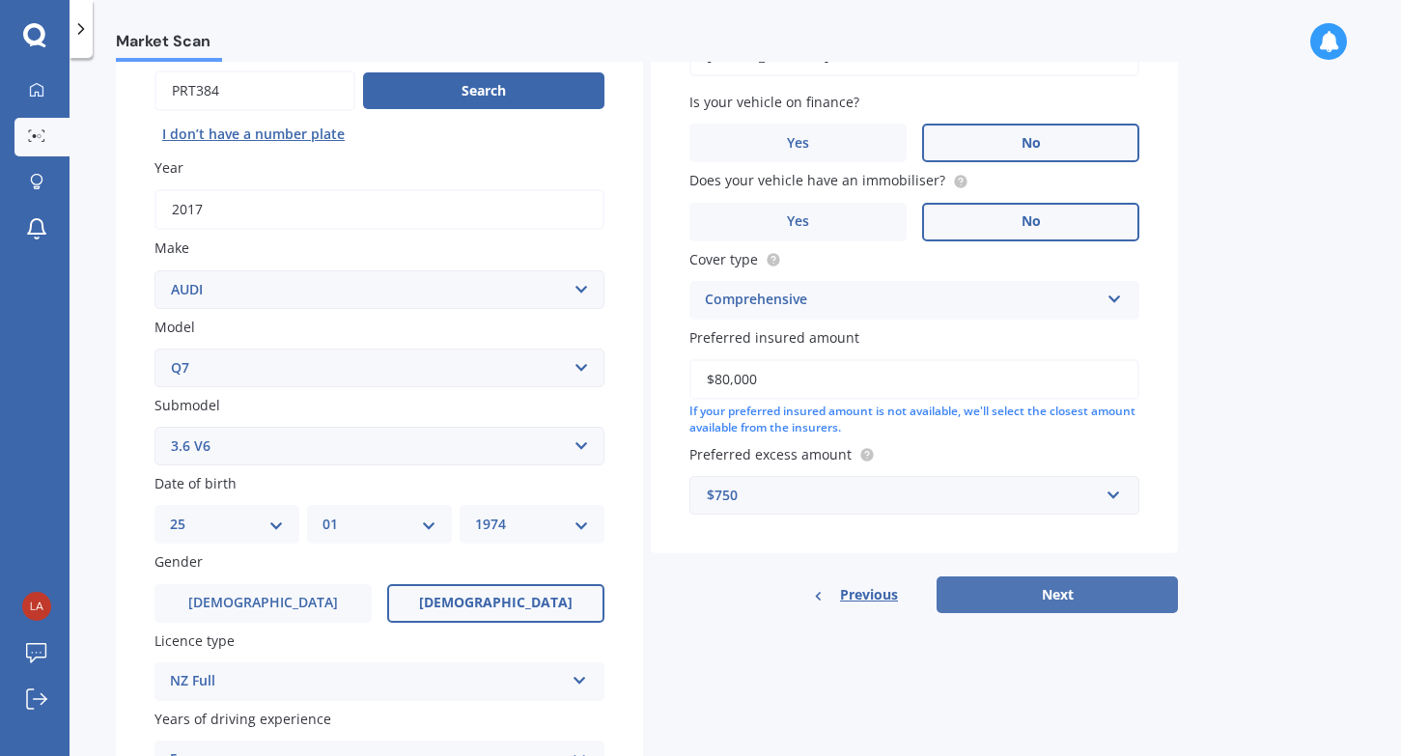
click at [1071, 594] on button "Next" at bounding box center [1056, 594] width 241 height 37
select select "25"
select select "01"
select select "1974"
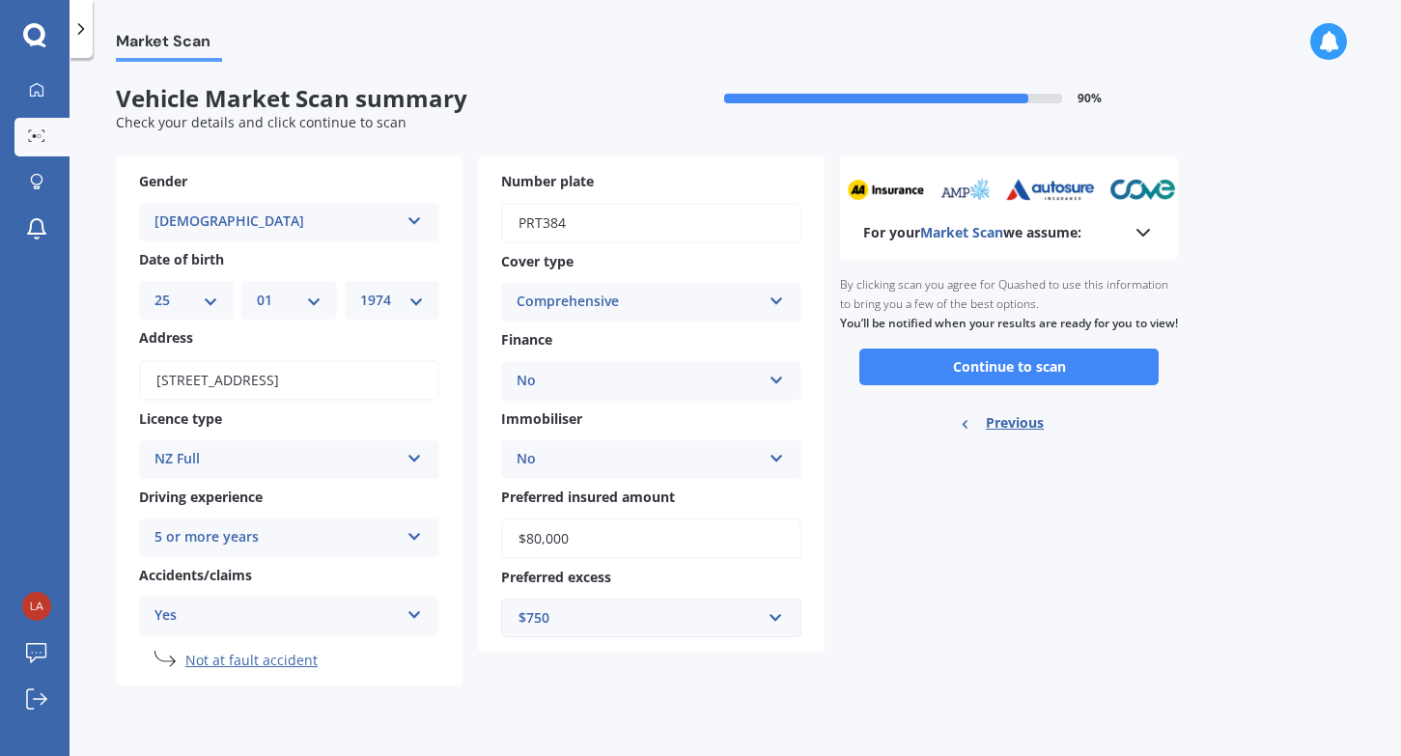
scroll to position [0, 0]
click at [1015, 385] on button "Continue to scan" at bounding box center [1008, 367] width 299 height 37
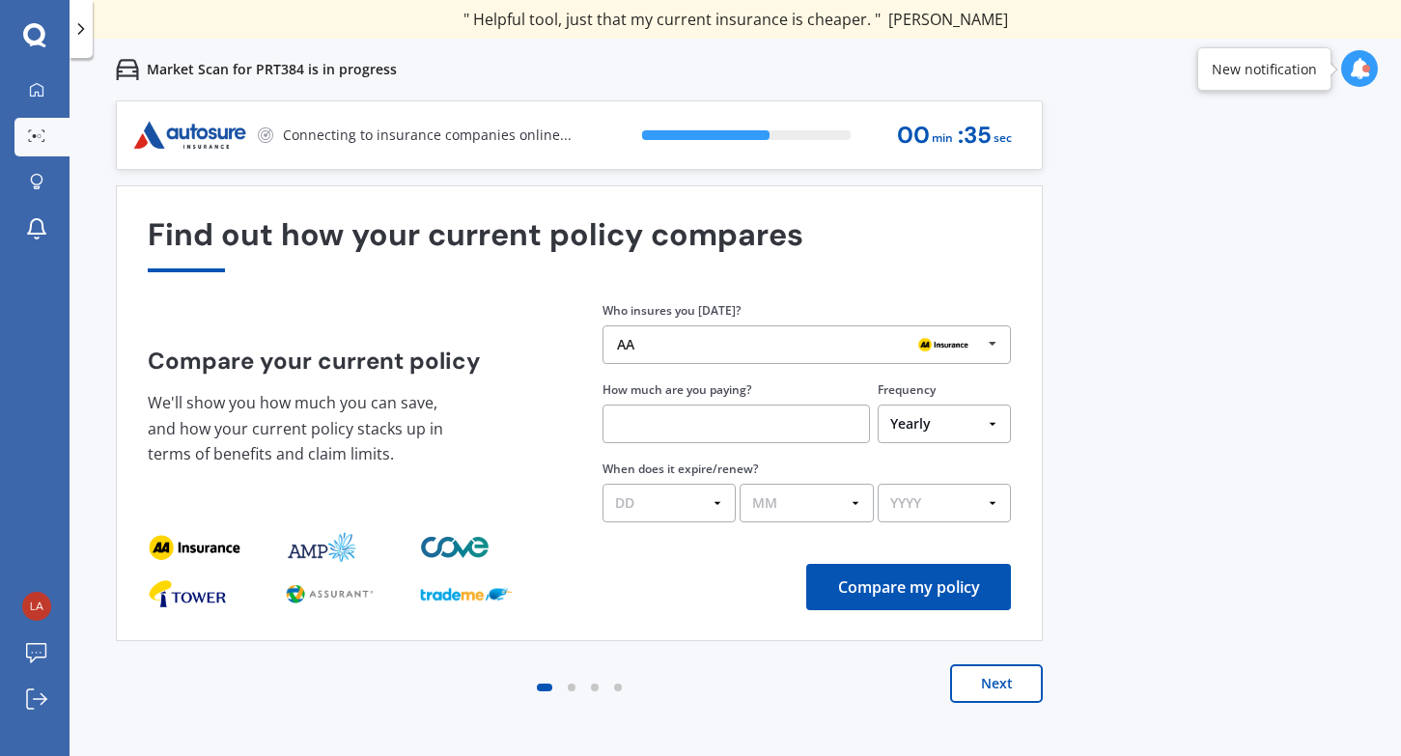
click at [981, 707] on div "Next" at bounding box center [579, 702] width 927 height 77
click at [983, 685] on button "Next" at bounding box center [996, 683] width 93 height 39
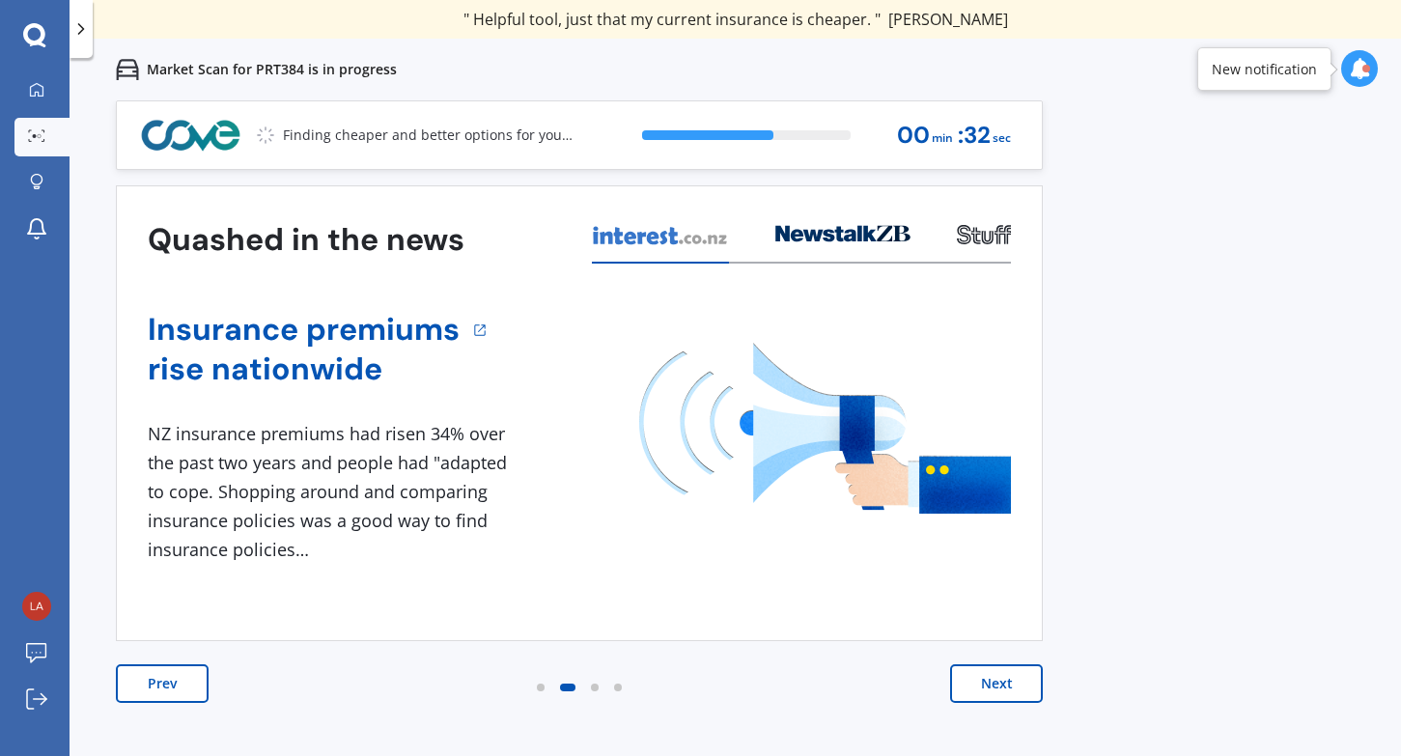
click at [983, 685] on button "Next" at bounding box center [996, 683] width 93 height 39
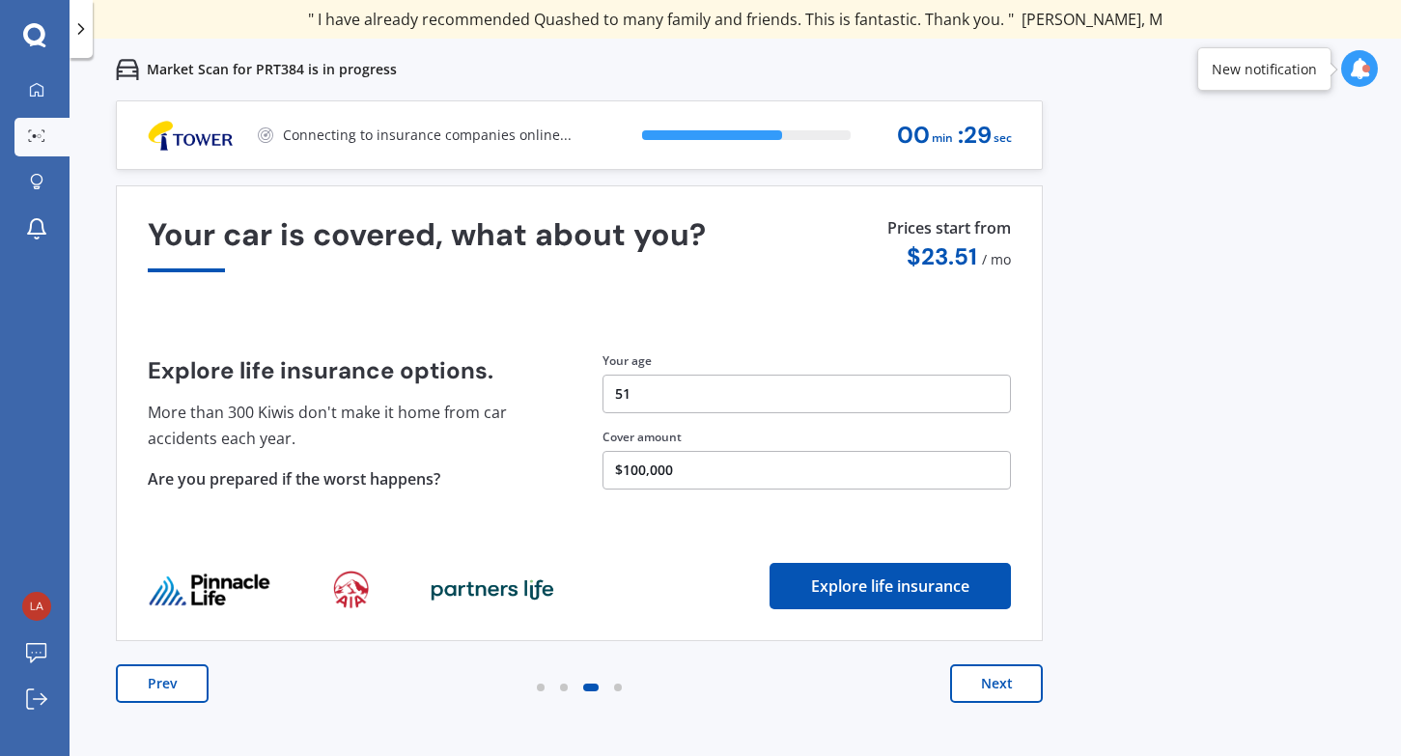
click at [983, 685] on button "Next" at bounding box center [996, 683] width 93 height 39
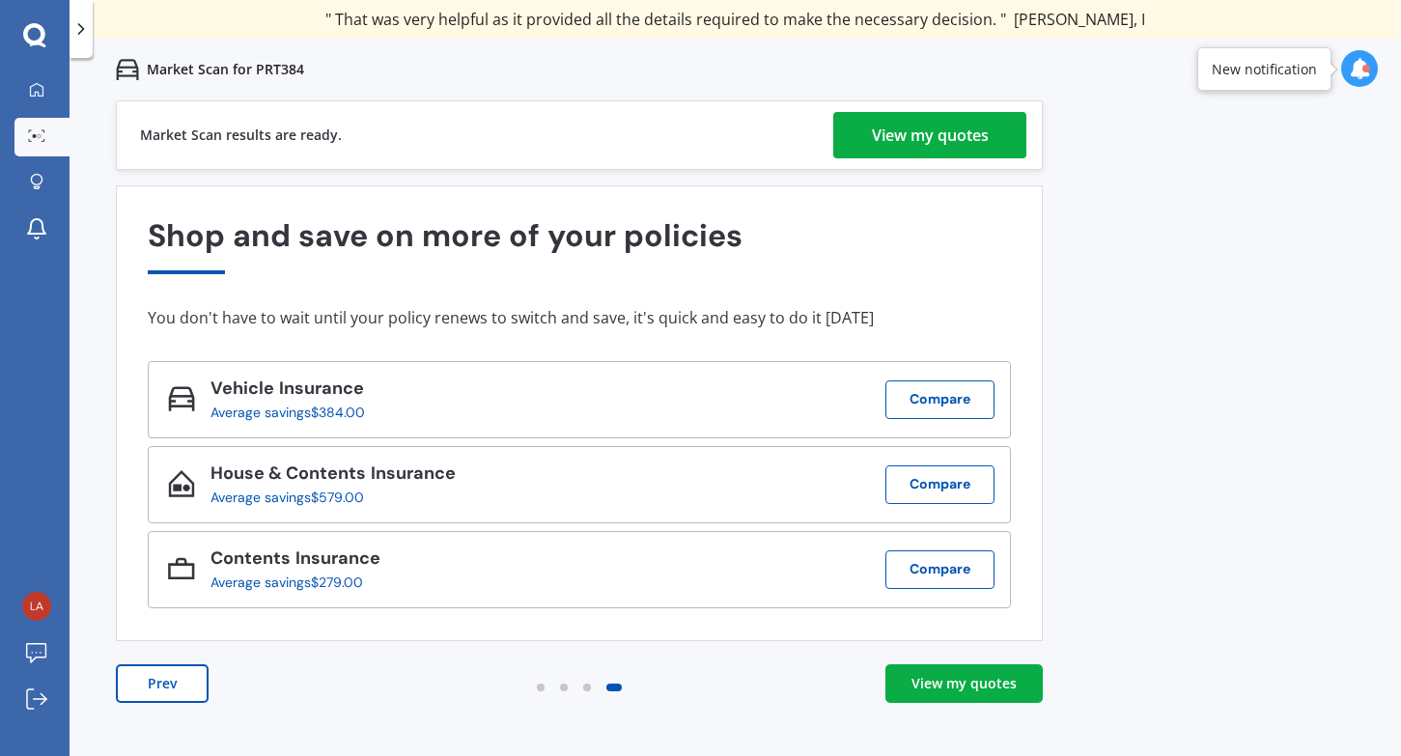
click at [1021, 691] on link "View my quotes" at bounding box center [963, 683] width 157 height 39
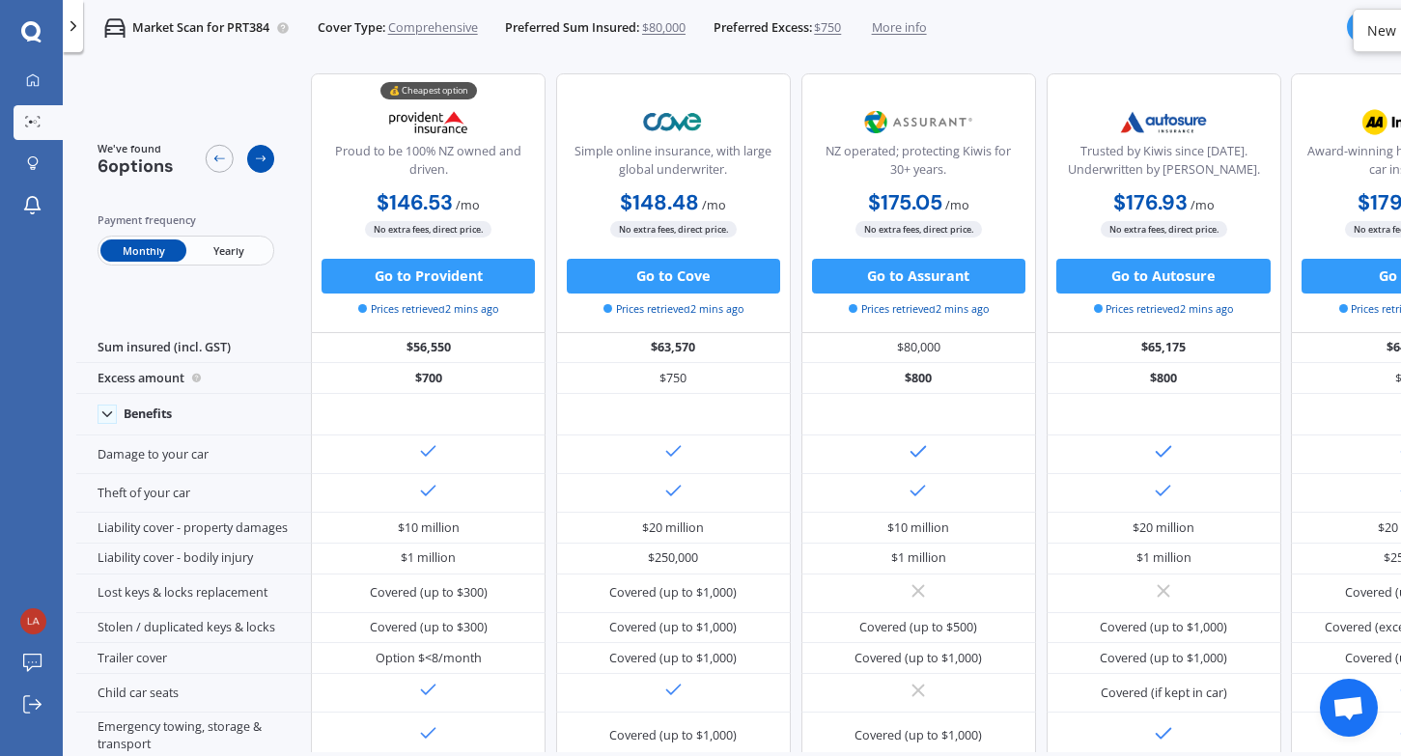
click at [265, 169] on div at bounding box center [261, 159] width 28 height 28
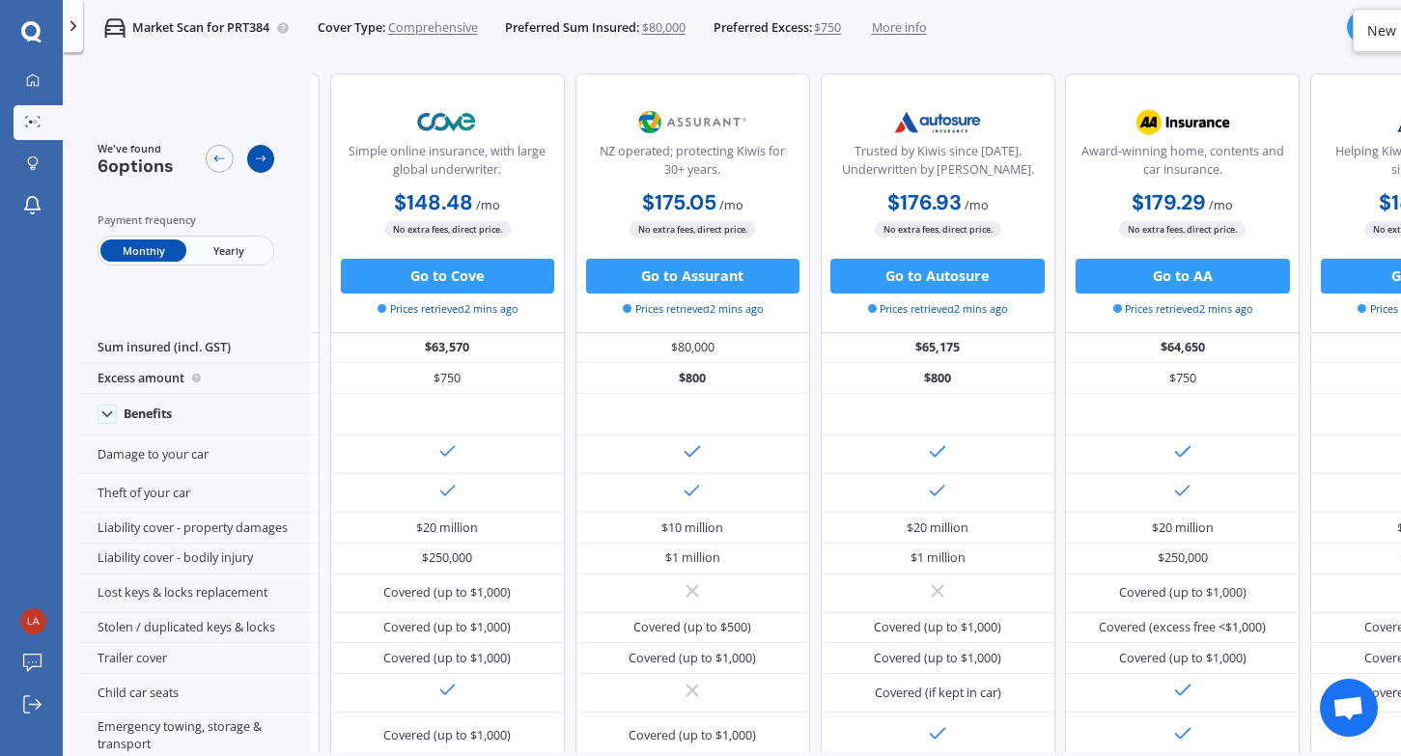
scroll to position [0, 290]
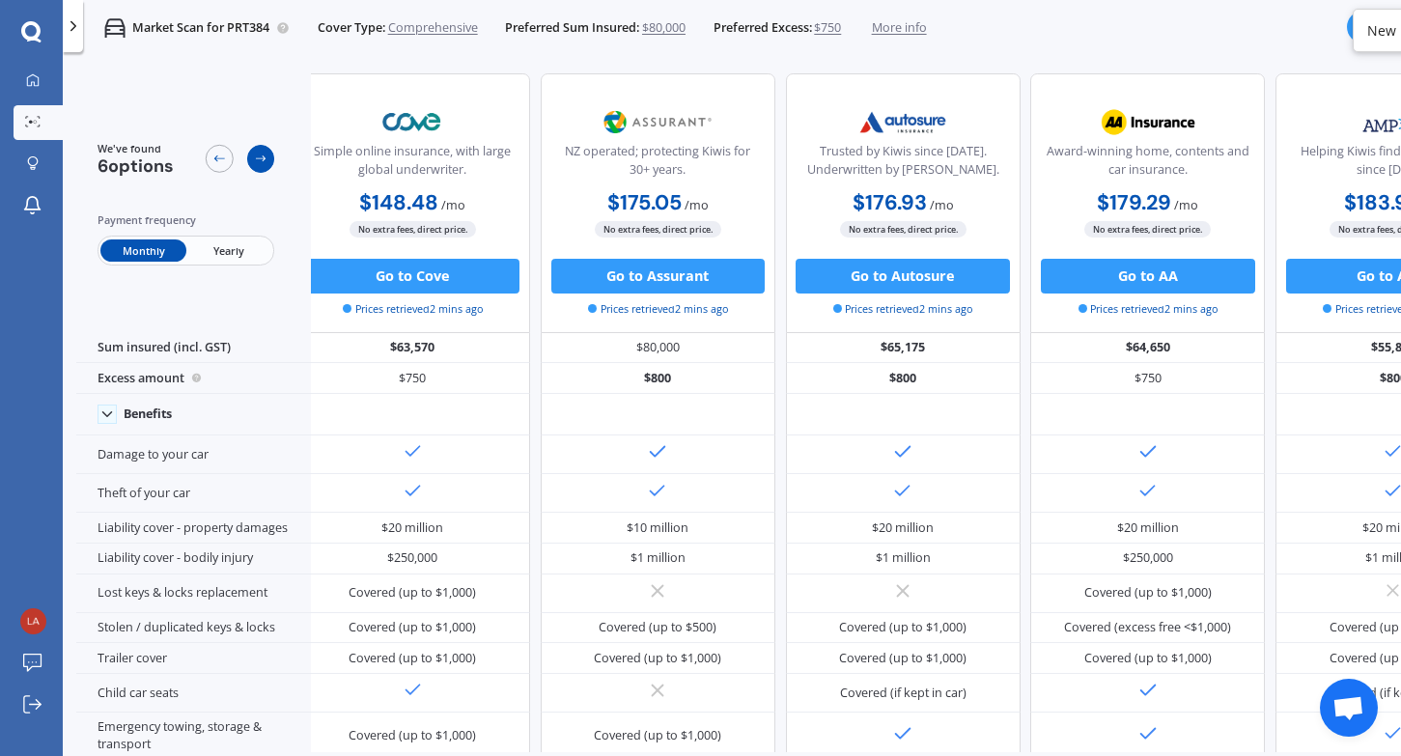
click at [265, 163] on icon at bounding box center [261, 159] width 14 height 14
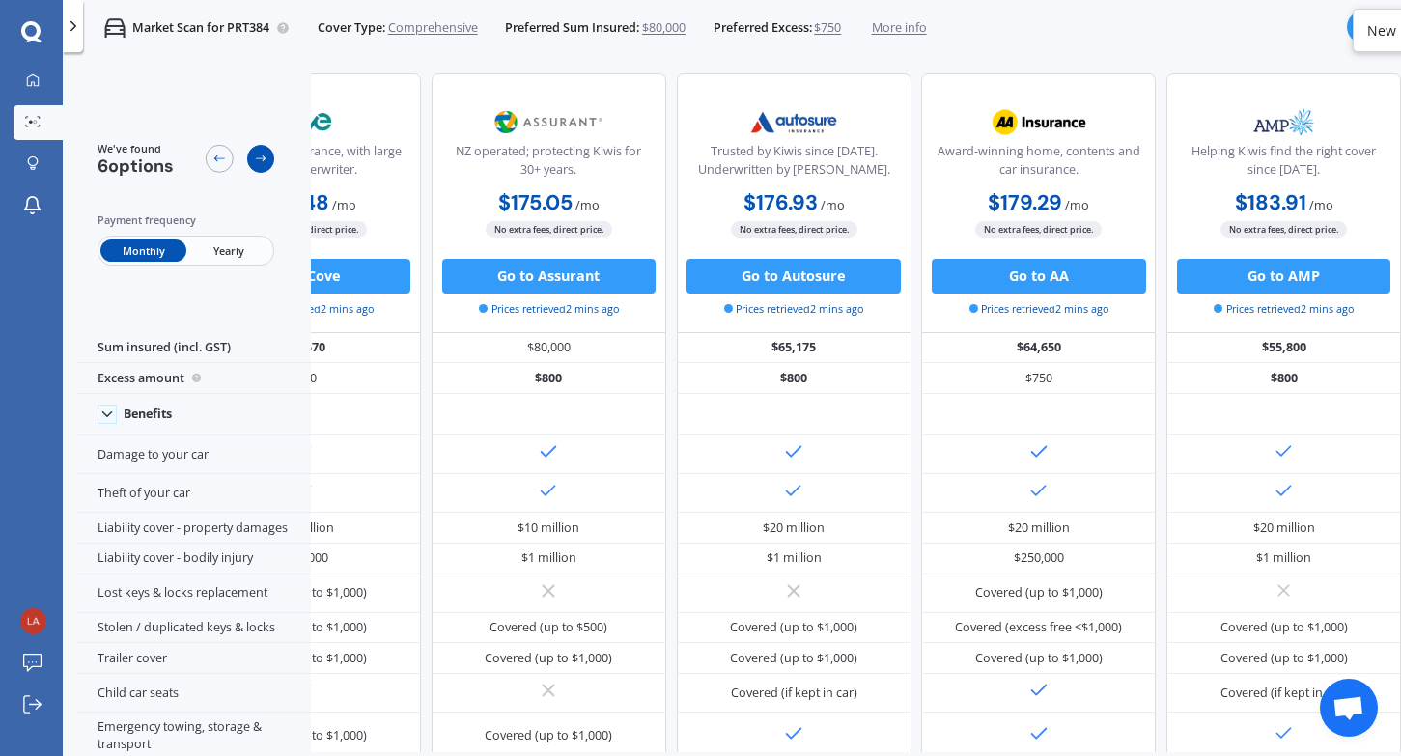
click at [265, 163] on icon at bounding box center [261, 159] width 14 height 14
click at [223, 159] on icon at bounding box center [219, 159] width 14 height 14
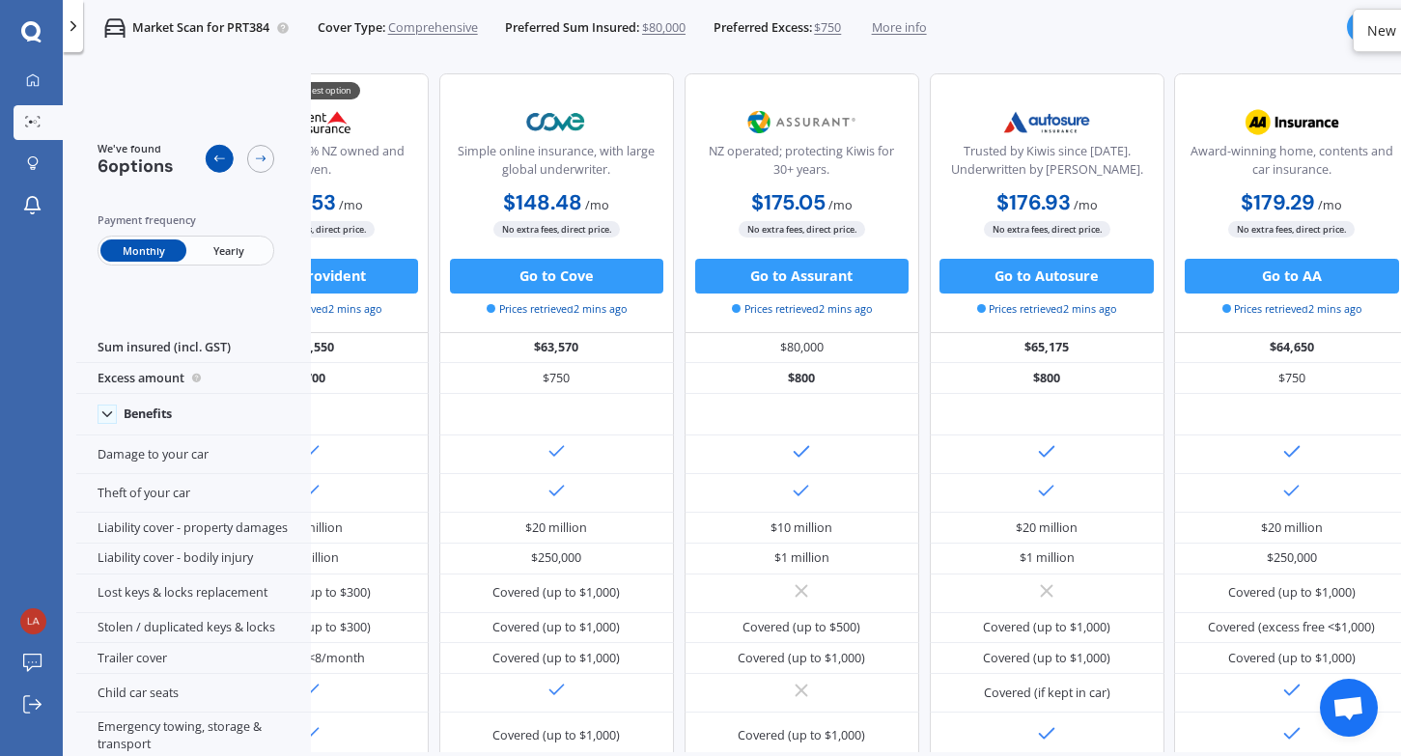
click at [223, 159] on icon at bounding box center [219, 159] width 14 height 14
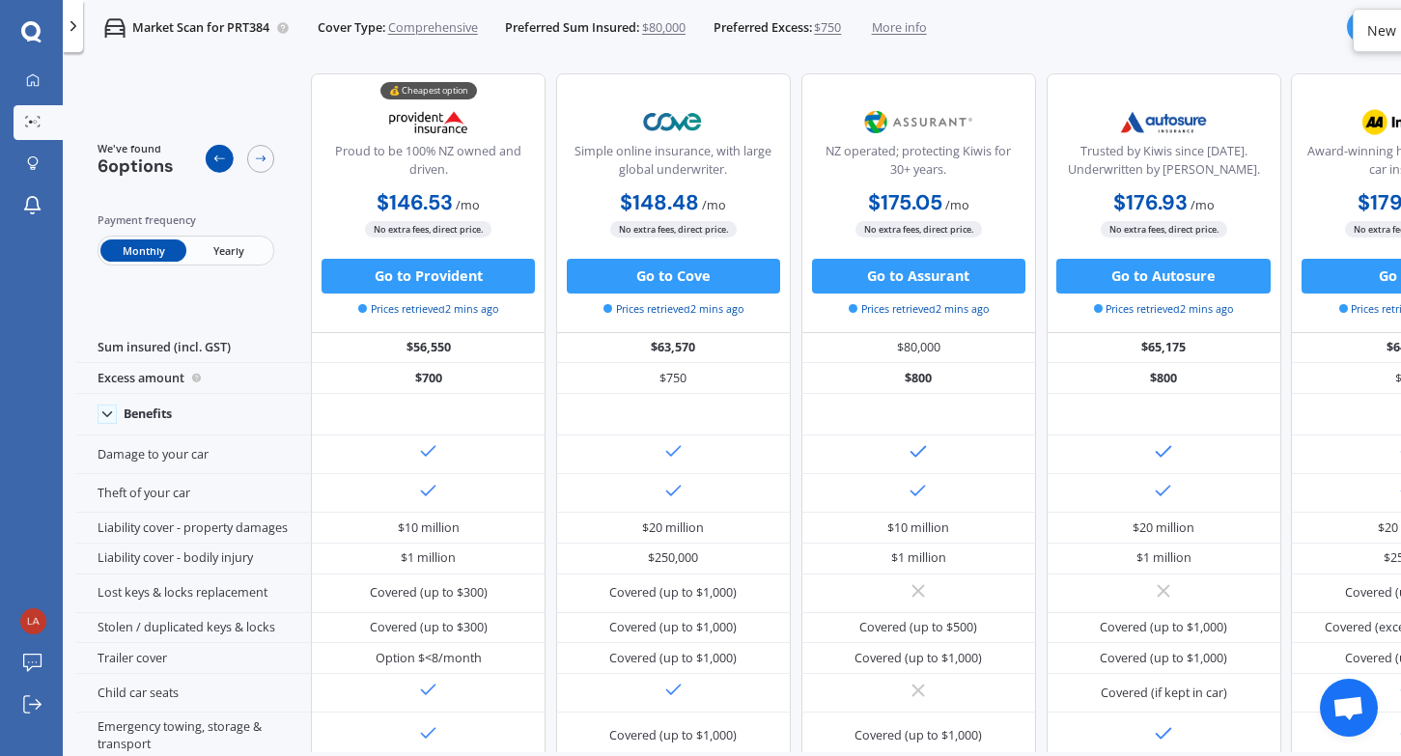
click at [223, 159] on icon at bounding box center [219, 159] width 14 height 14
click at [271, 157] on div at bounding box center [261, 159] width 28 height 28
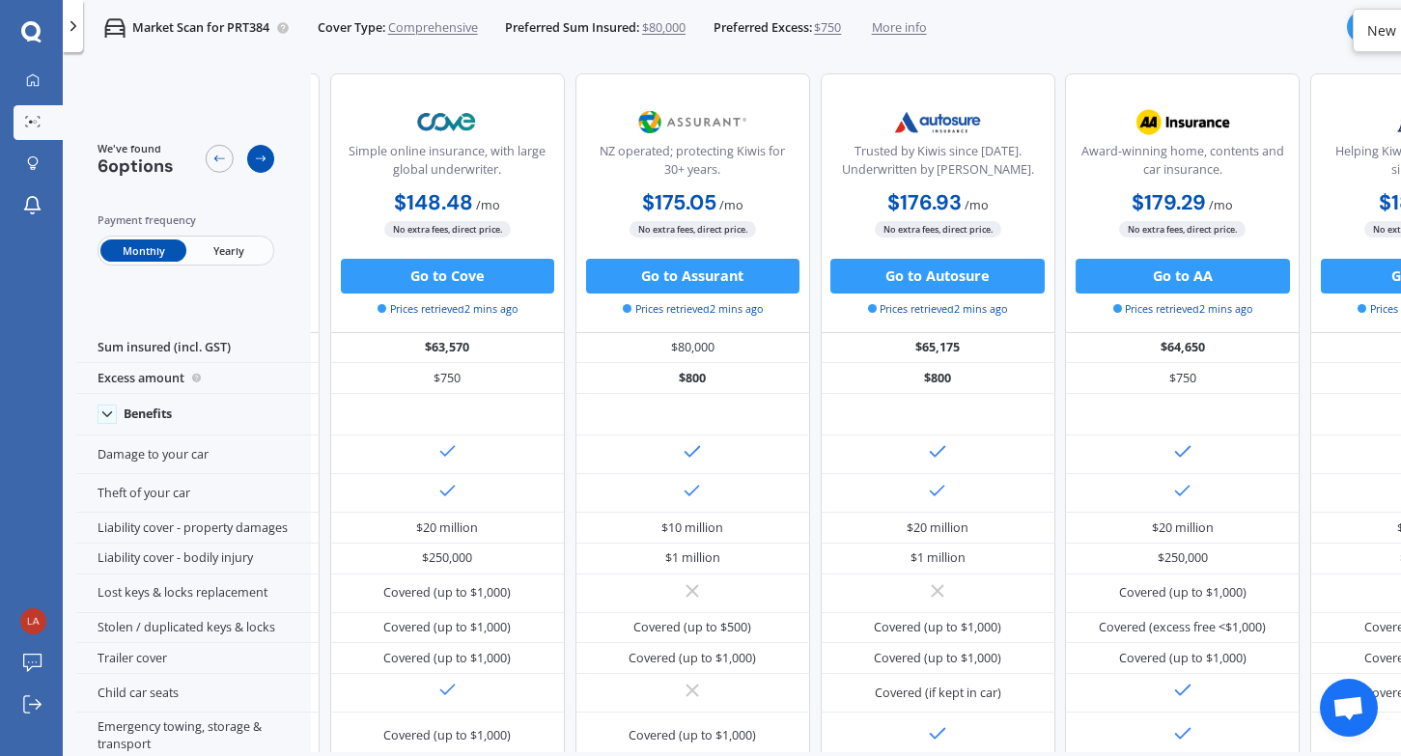
click at [271, 157] on div at bounding box center [240, 159] width 69 height 36
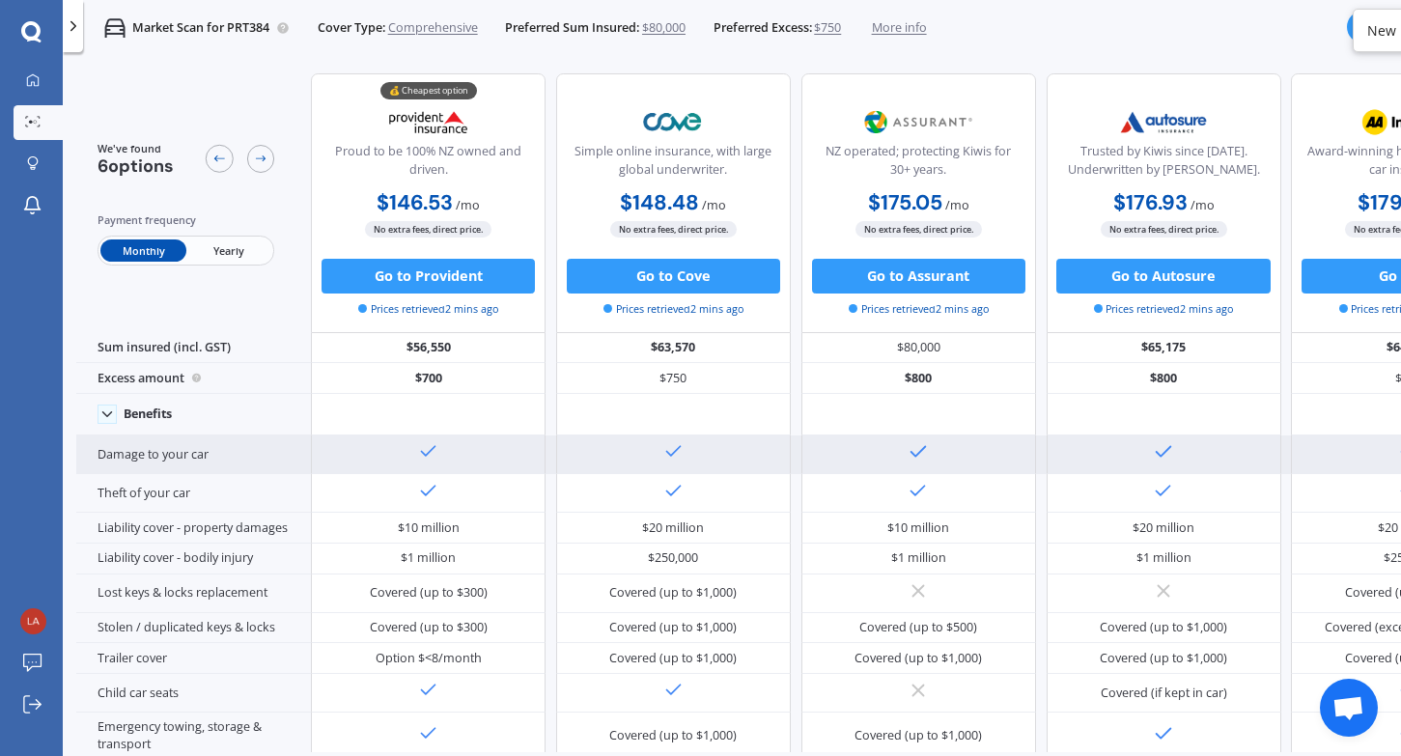
scroll to position [0, 0]
